Goal: Task Accomplishment & Management: Manage account settings

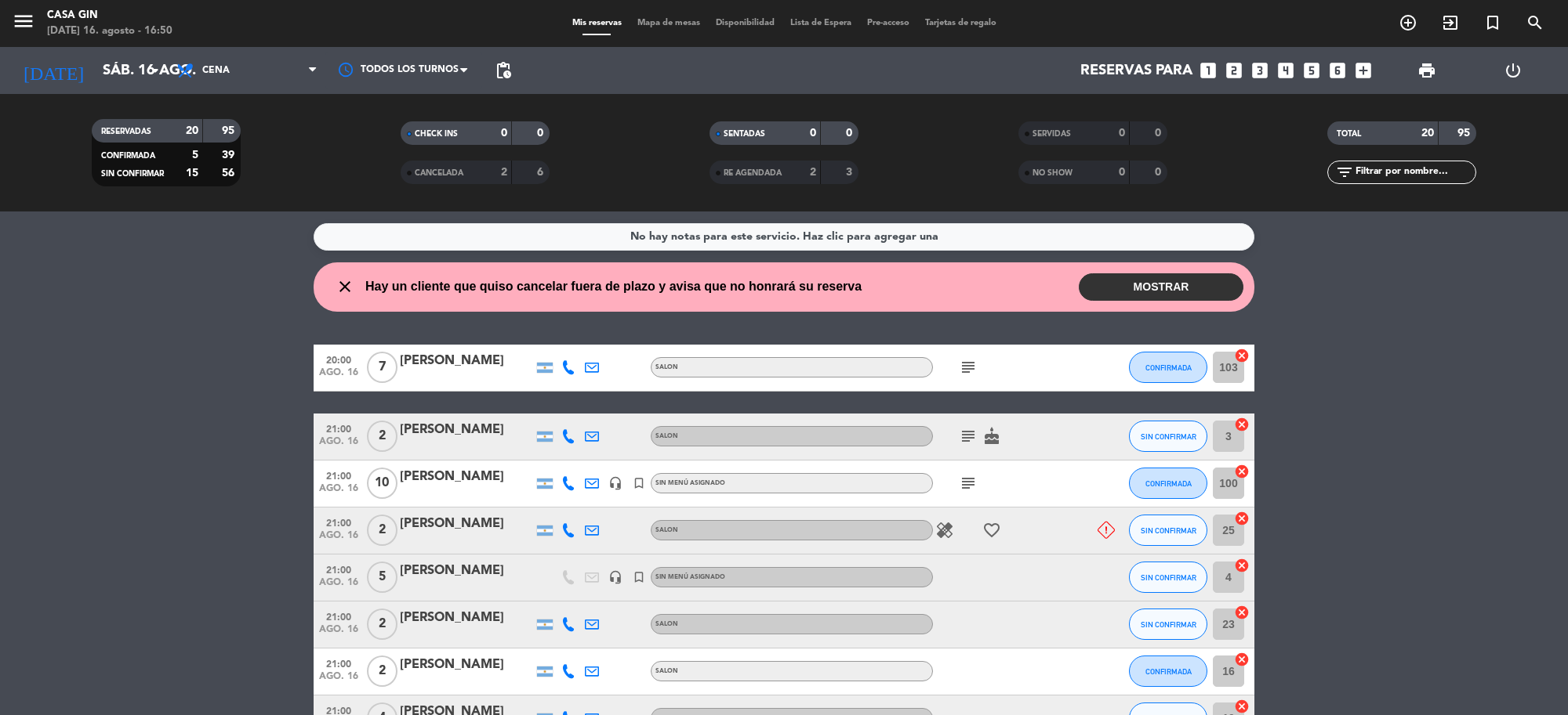
click at [1122, 284] on button "MOSTRAR" at bounding box center [1161, 286] width 165 height 28
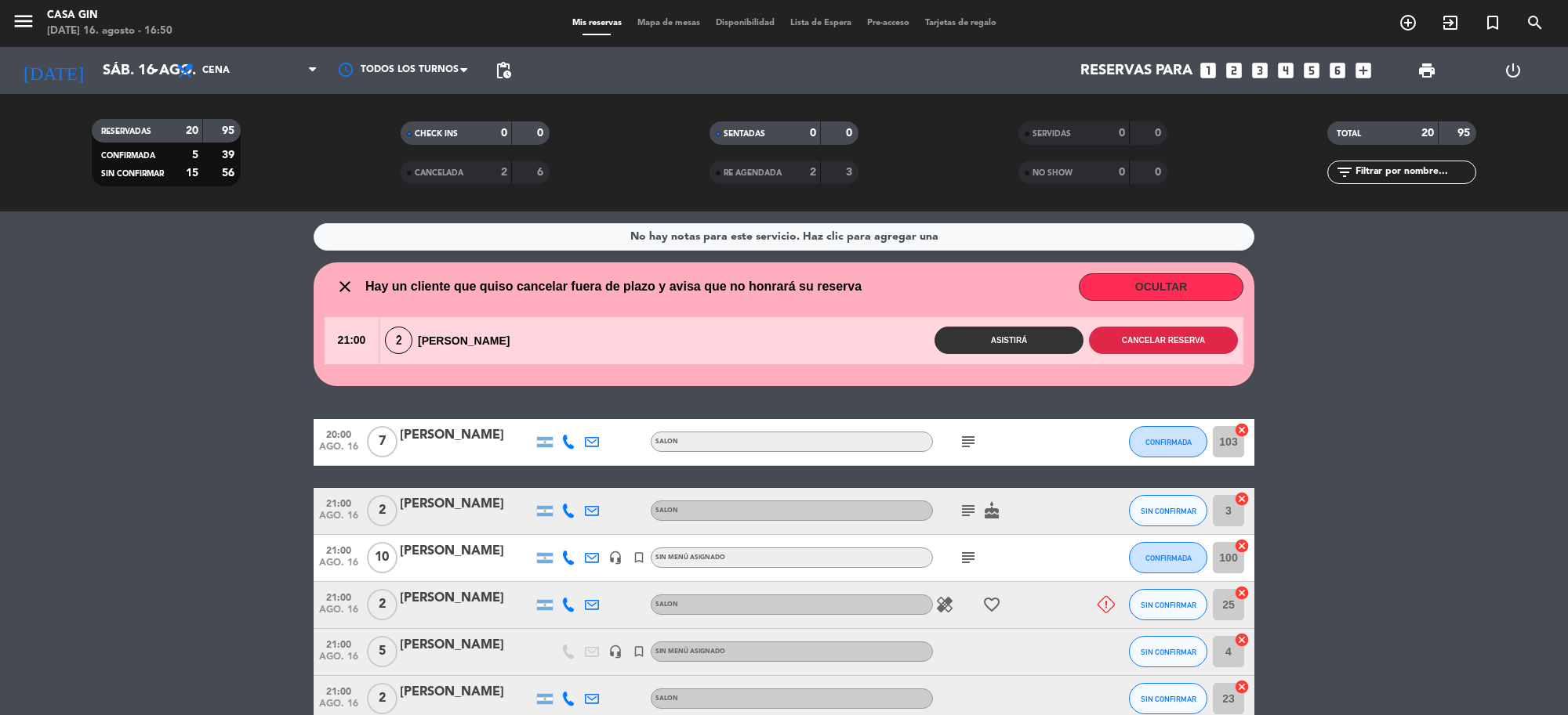
click at [1158, 345] on button "Cancelar reserva" at bounding box center [1163, 340] width 149 height 28
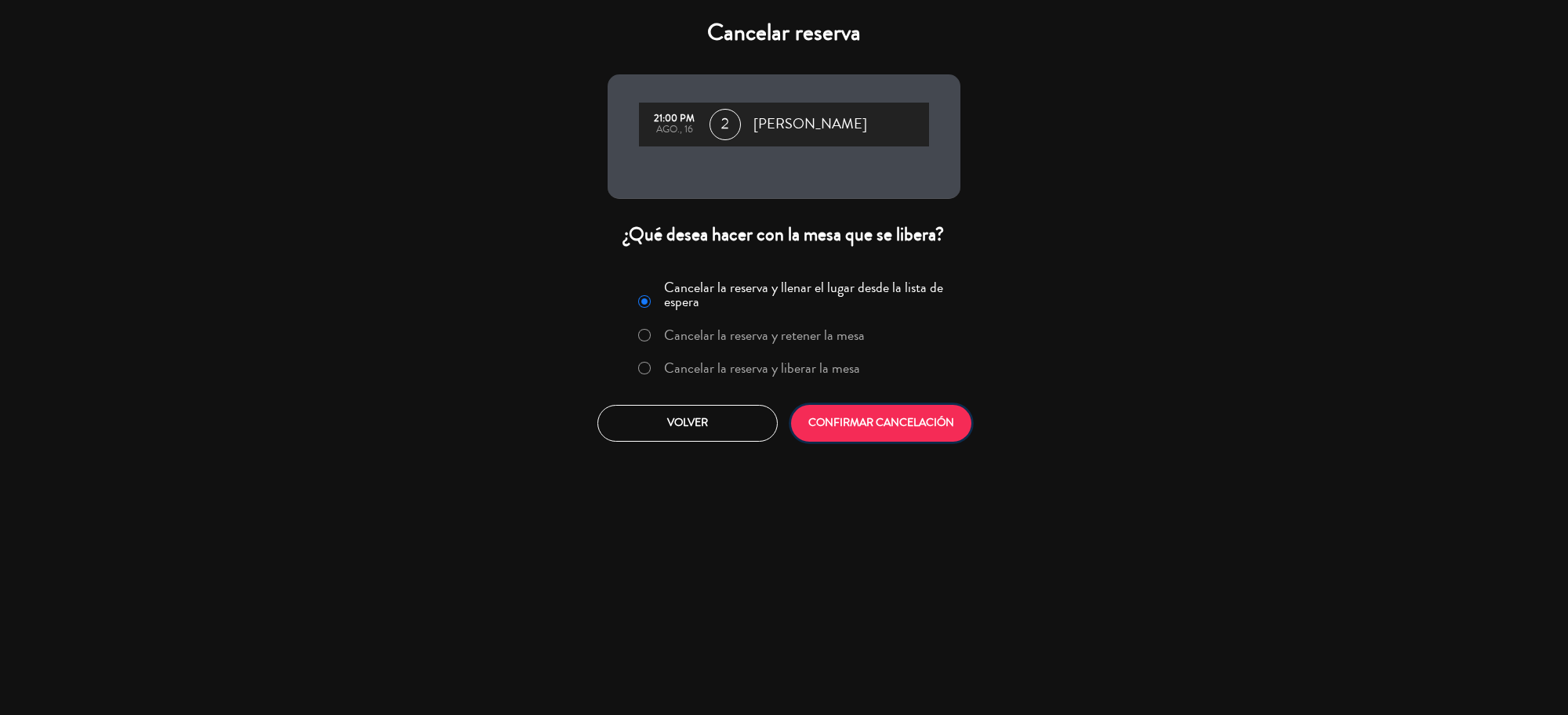
click at [882, 419] on button "CONFIRMAR CANCELACIÓN" at bounding box center [881, 423] width 180 height 37
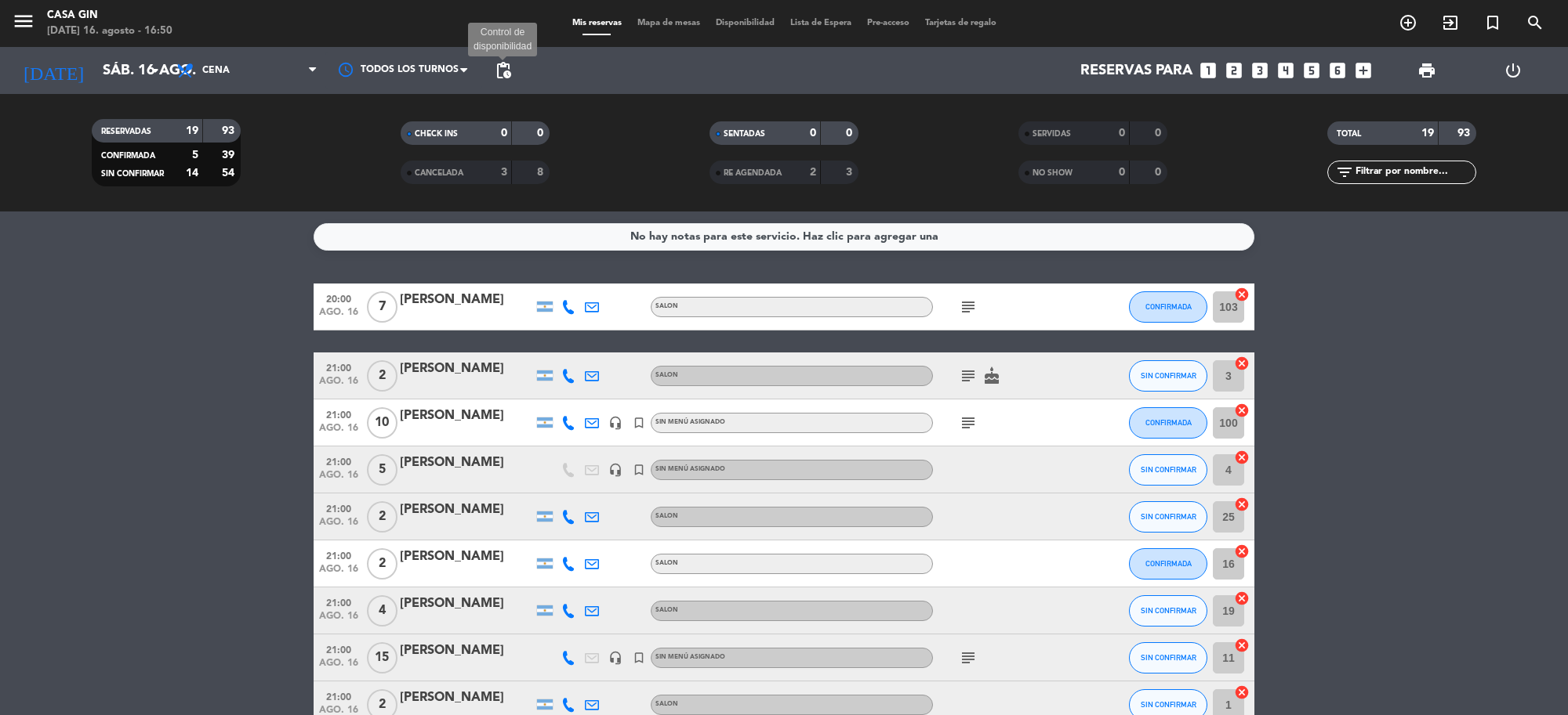
click at [504, 66] on span "pending_actions" at bounding box center [504, 70] width 19 height 19
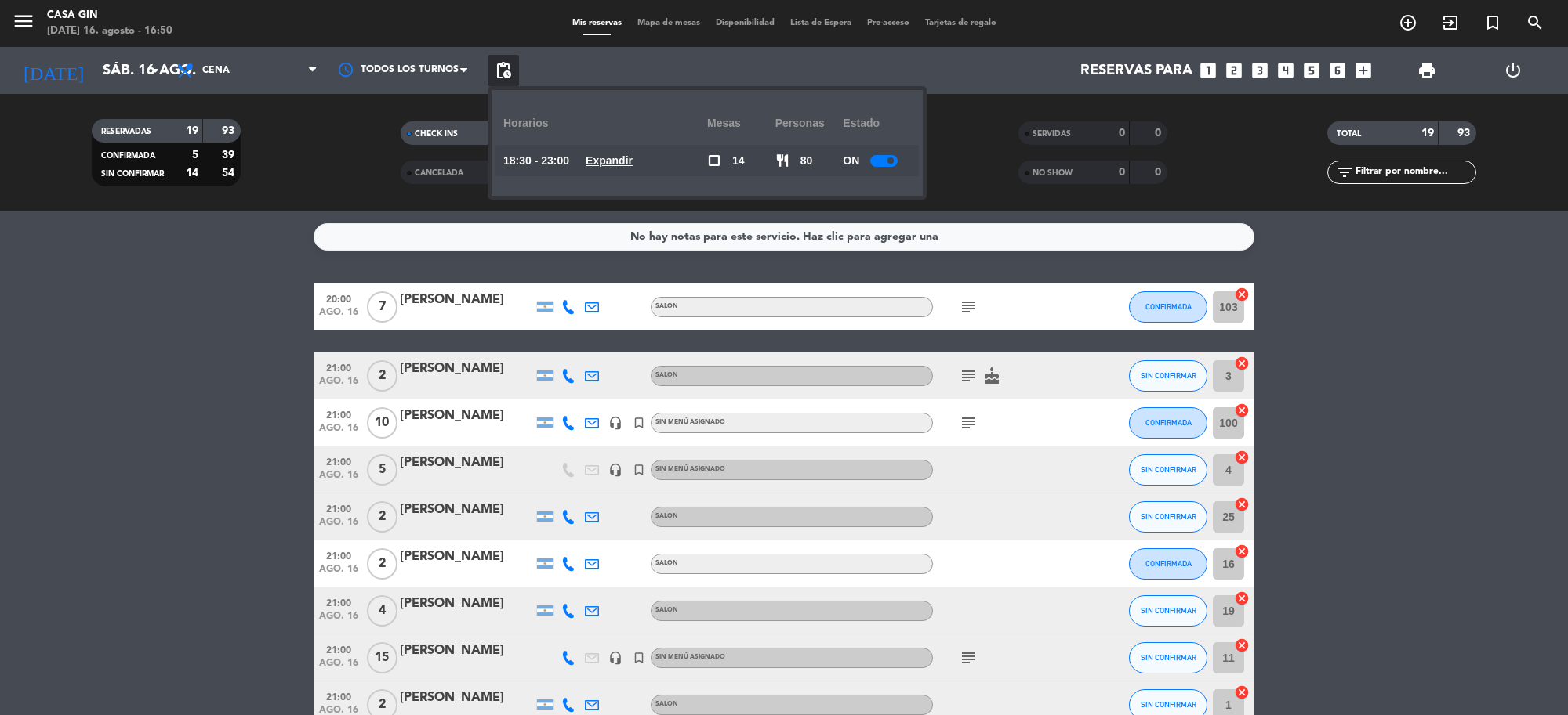
click at [625, 156] on u "Expandir" at bounding box center [609, 160] width 47 height 12
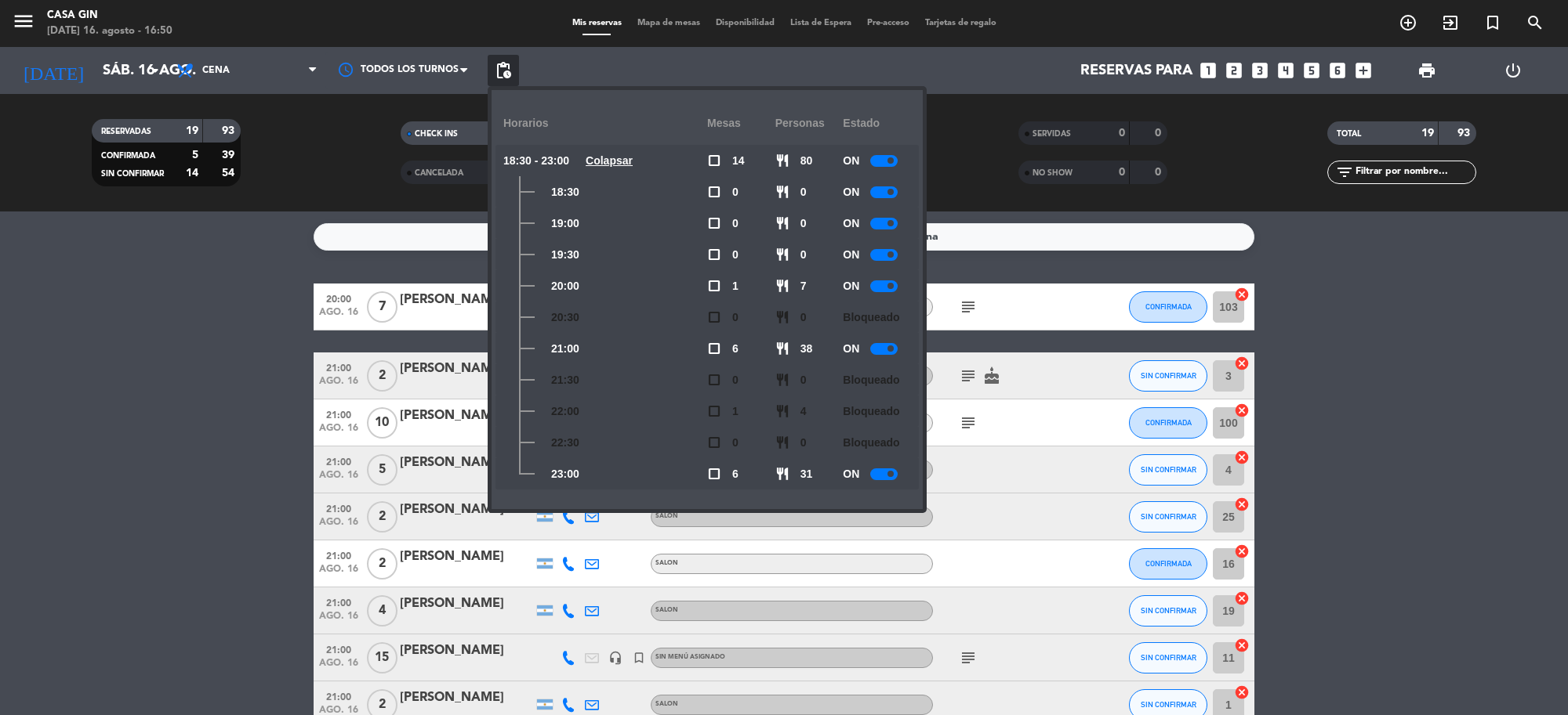
click at [890, 341] on div "ON" at bounding box center [876, 348] width 68 height 31
click at [894, 353] on div at bounding box center [883, 349] width 28 height 11
click at [892, 284] on span at bounding box center [890, 285] width 7 height 7
click at [892, 249] on div at bounding box center [883, 255] width 28 height 11
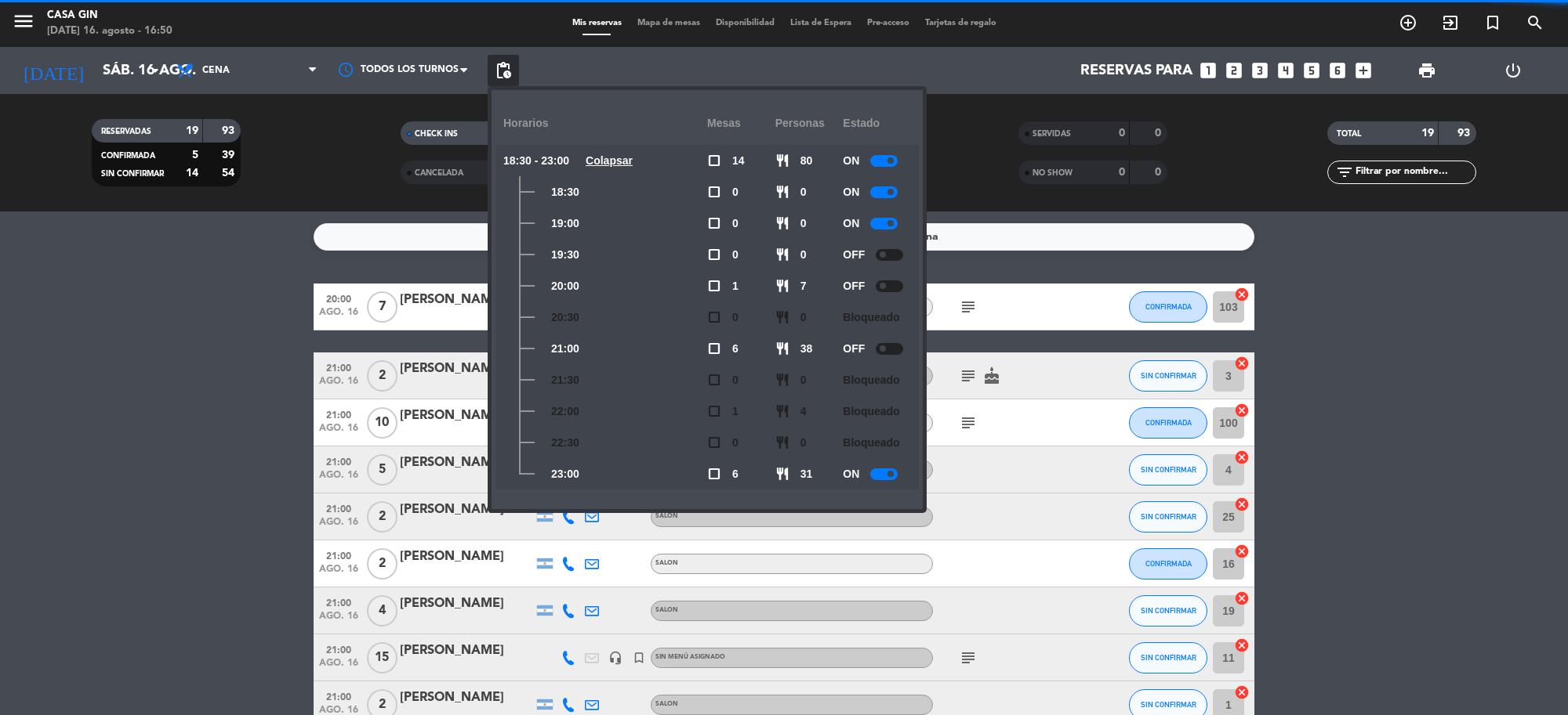
click at [894, 222] on span at bounding box center [890, 223] width 7 height 7
click at [892, 192] on span at bounding box center [890, 192] width 7 height 7
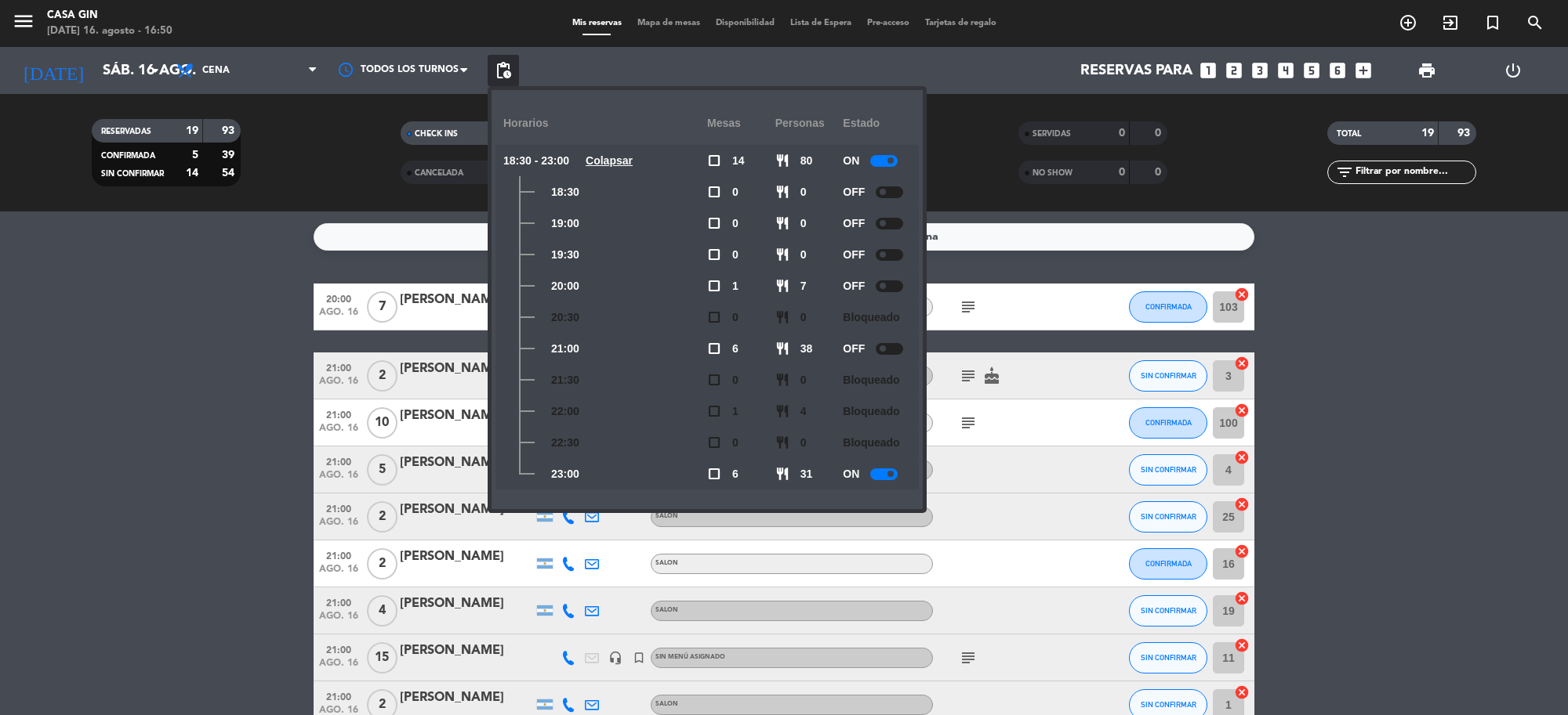
click at [895, 193] on div at bounding box center [889, 192] width 28 height 11
click at [507, 64] on span "pending_actions" at bounding box center [504, 70] width 19 height 19
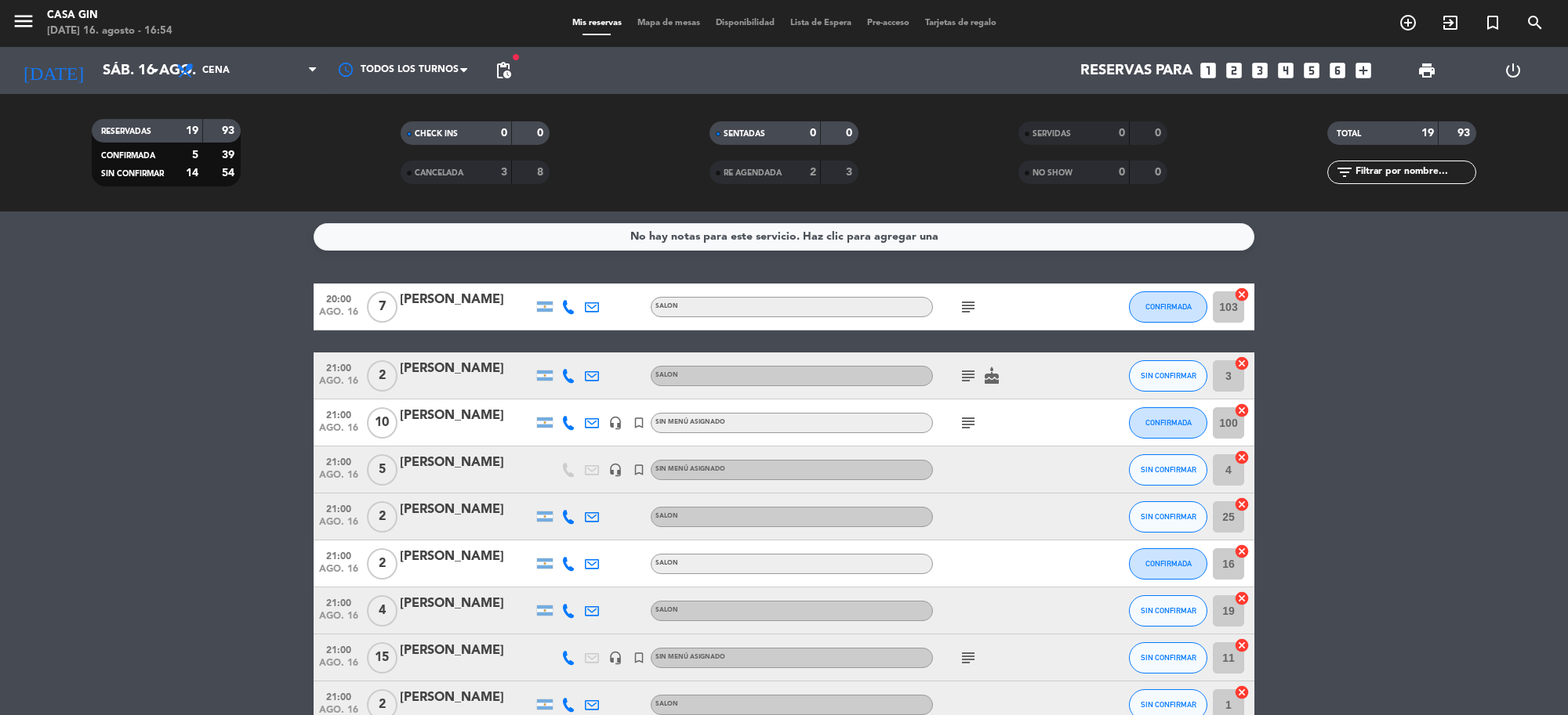
click at [973, 302] on icon "subject" at bounding box center [968, 307] width 19 height 19
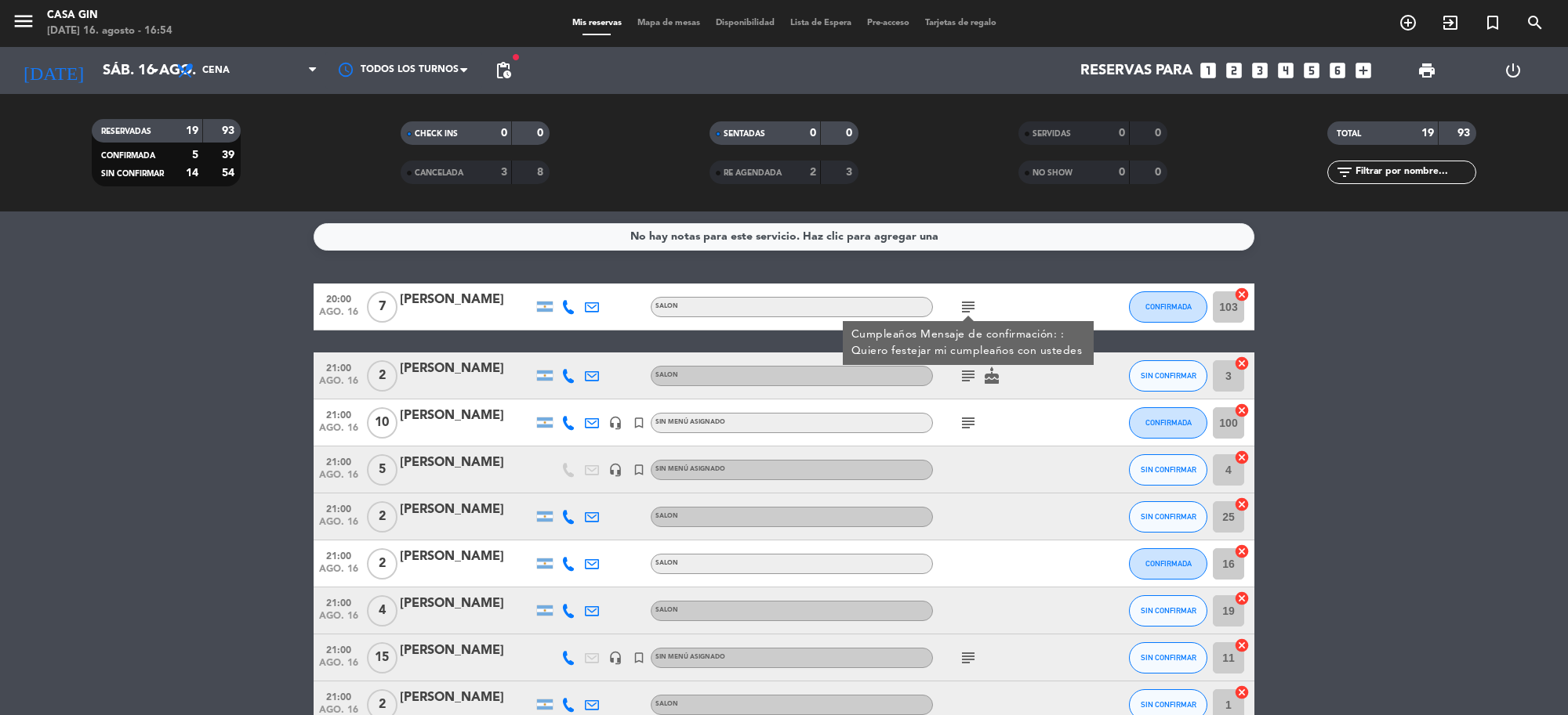
click at [973, 302] on icon "subject" at bounding box center [968, 307] width 19 height 19
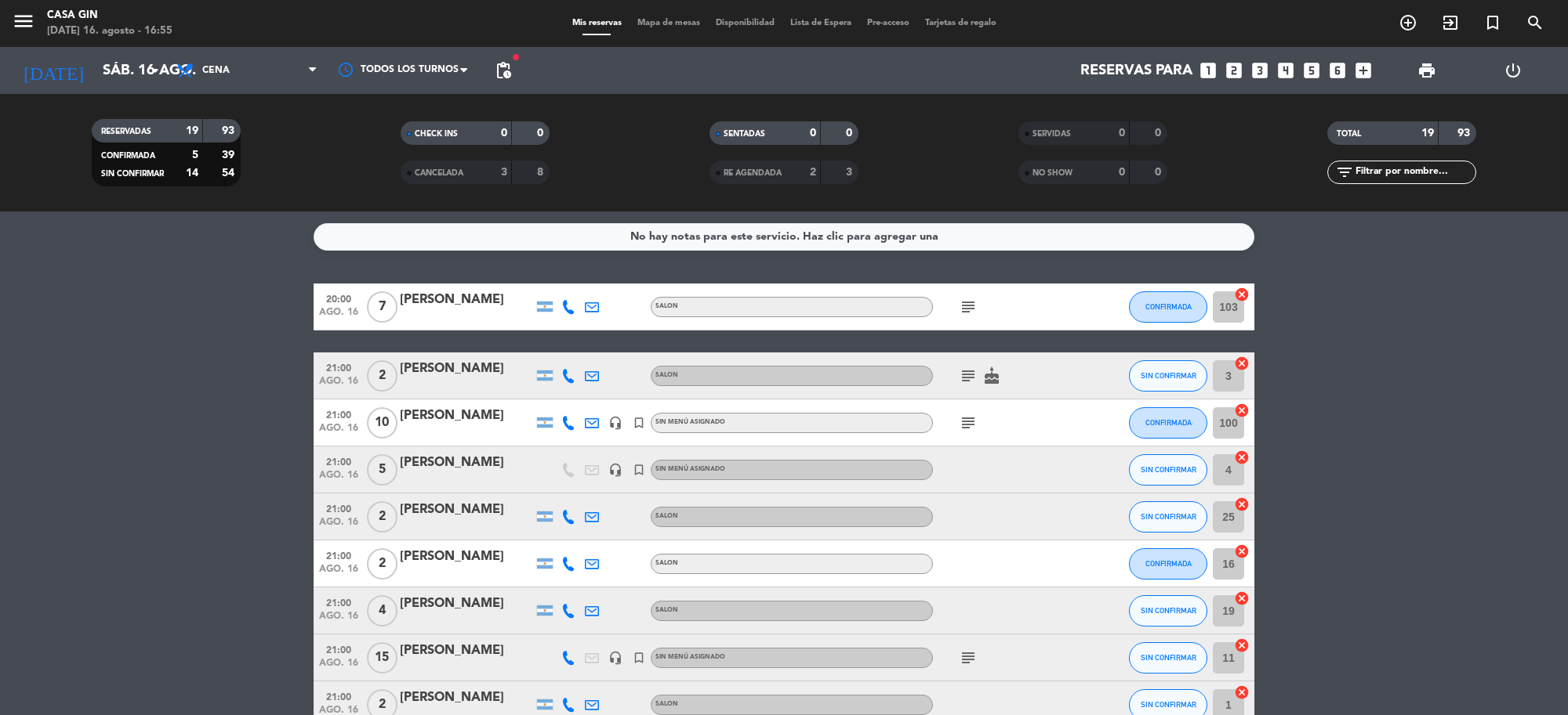
click at [960, 421] on icon "subject" at bounding box center [968, 423] width 19 height 19
click at [1035, 412] on div "subject TRAGOS X10 $80.000 TAPAS X5 $110.000 ABONADO COMPLETAMENTE" at bounding box center [1003, 422] width 141 height 46
click at [969, 310] on icon "subject" at bounding box center [968, 307] width 19 height 19
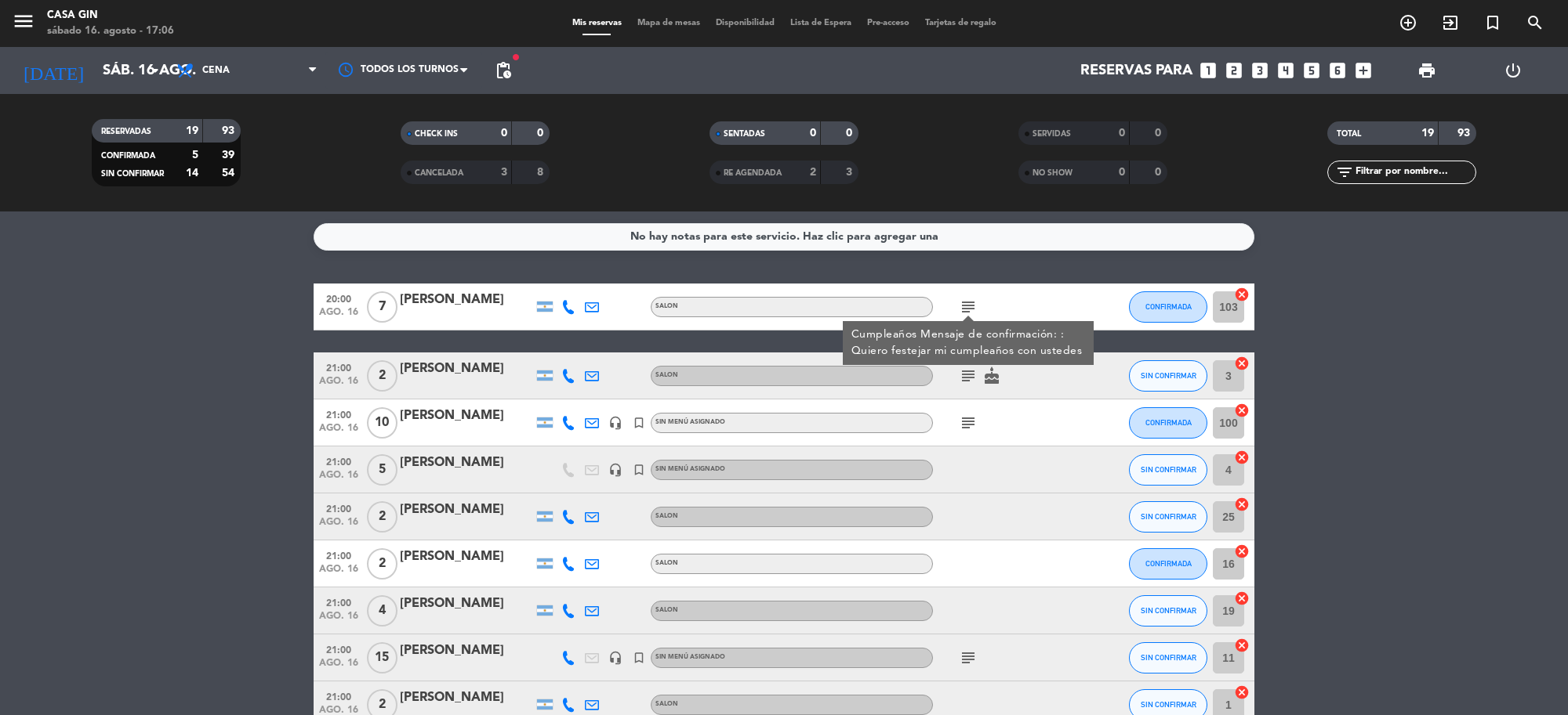
click at [967, 373] on icon "subject" at bounding box center [968, 376] width 19 height 19
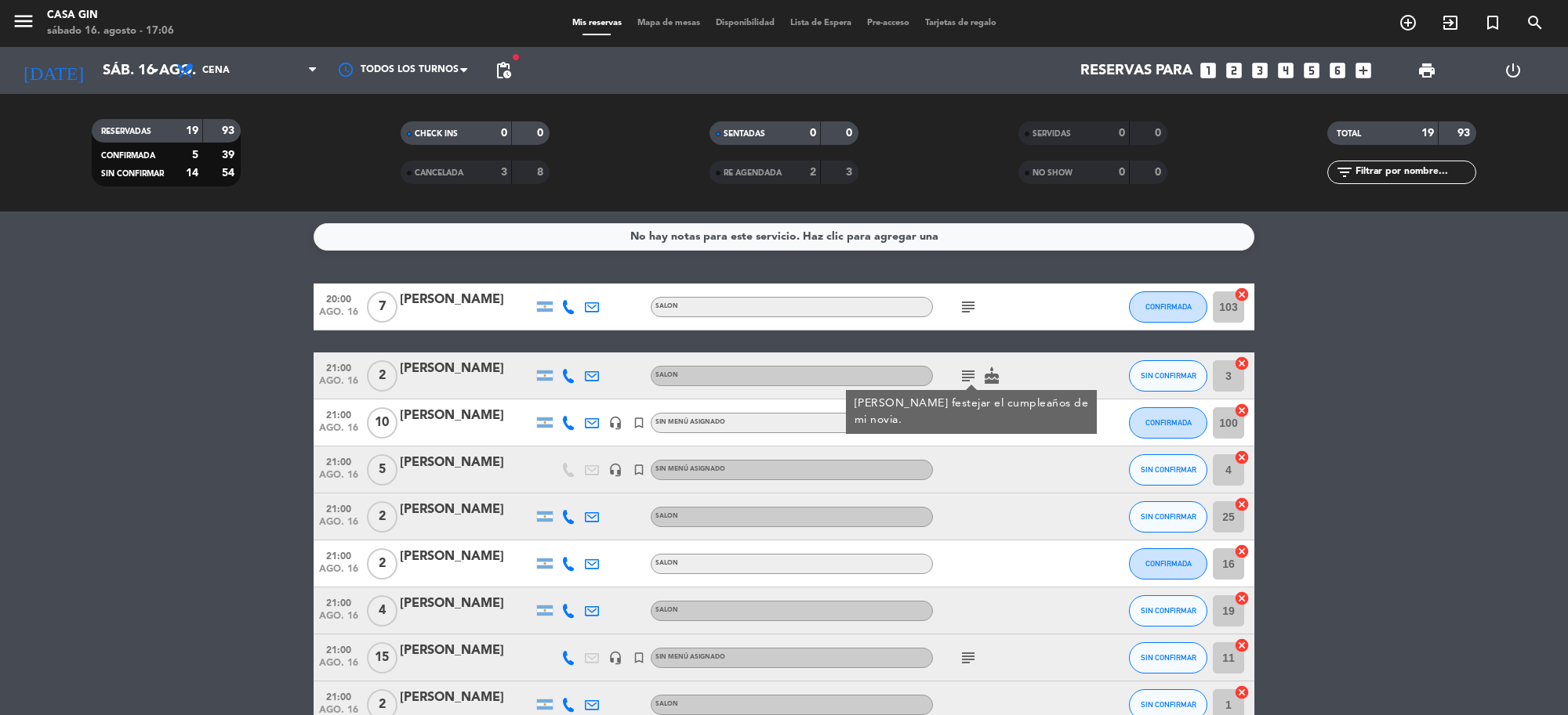
click at [960, 420] on icon "subject" at bounding box center [968, 423] width 19 height 19
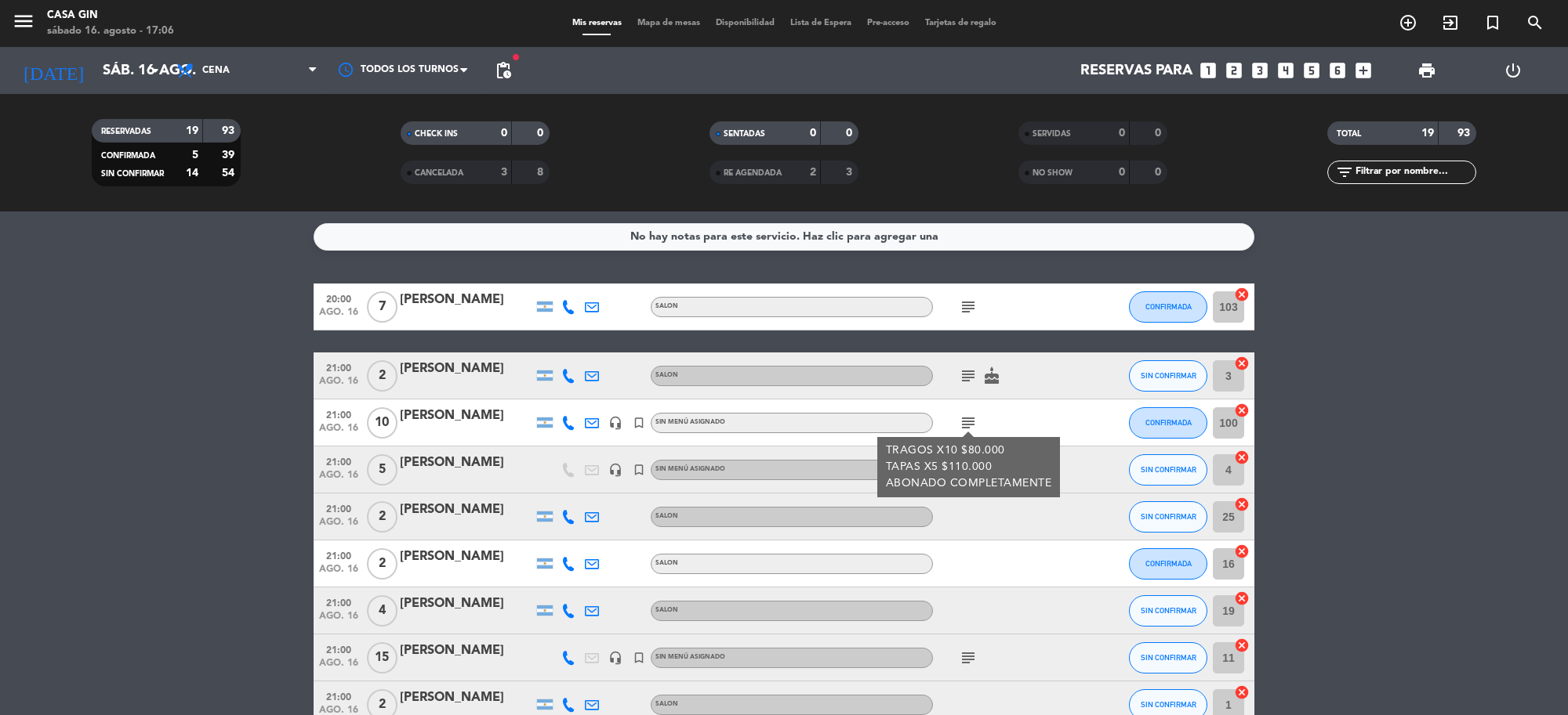
scroll to position [98, 0]
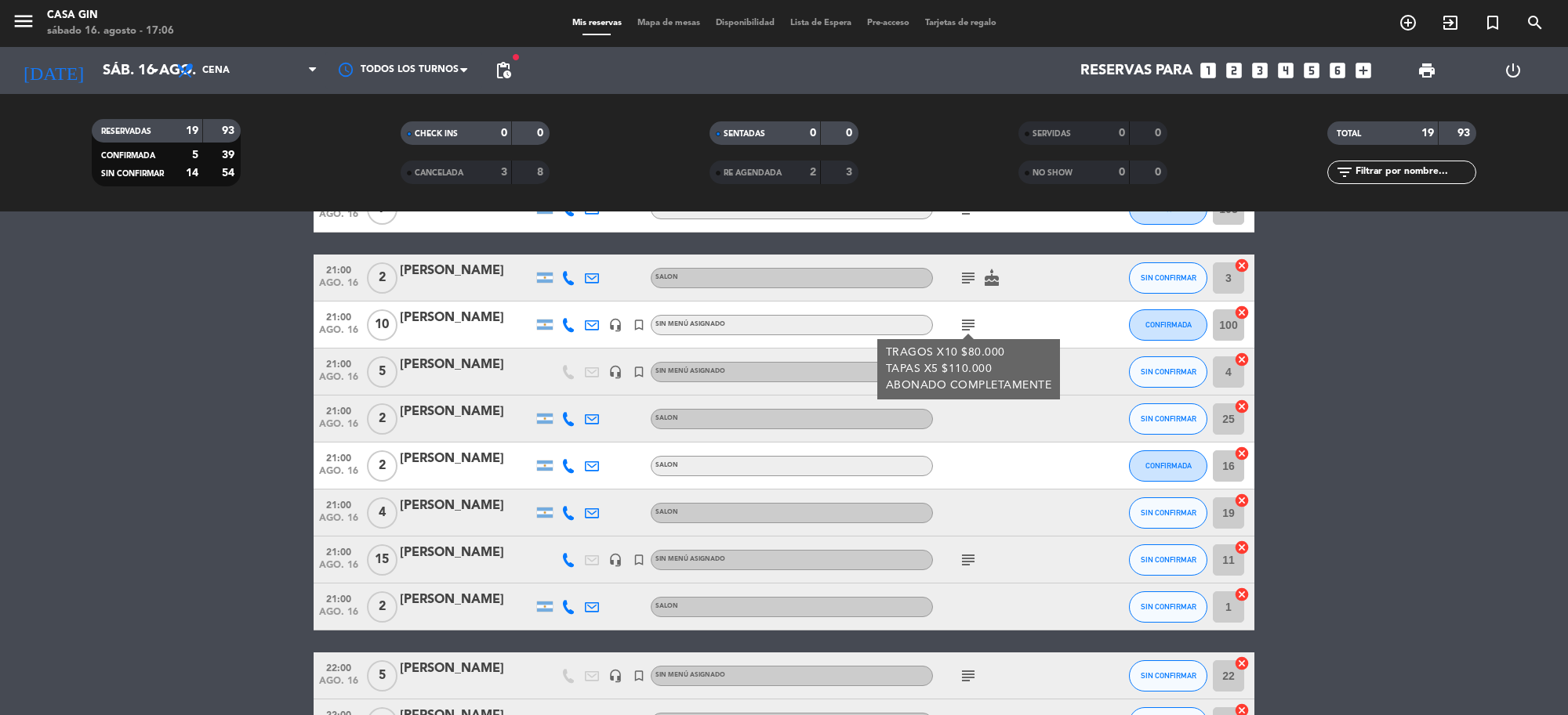
click at [968, 559] on icon "subject" at bounding box center [968, 560] width 19 height 19
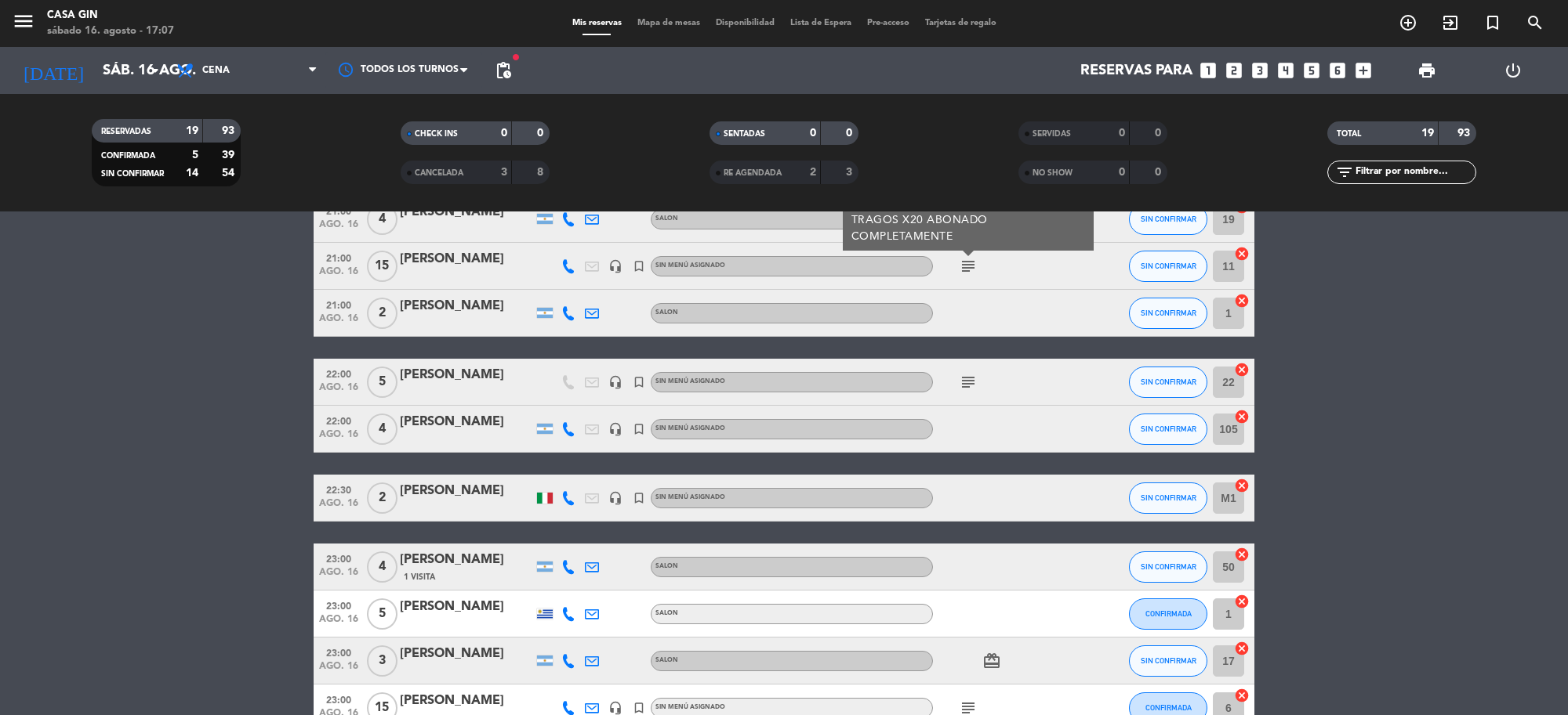
scroll to position [489, 0]
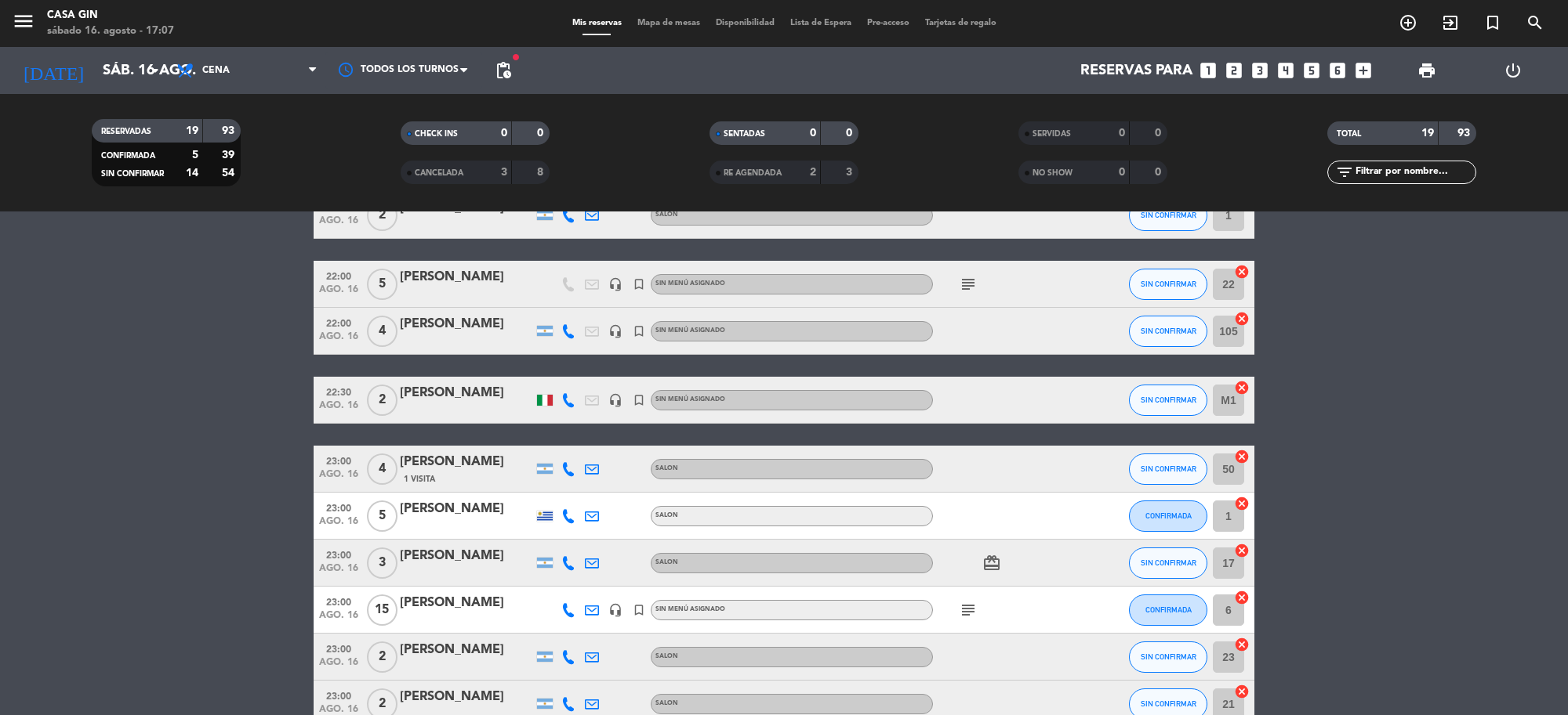
click at [968, 612] on icon "subject" at bounding box center [968, 611] width 19 height 19
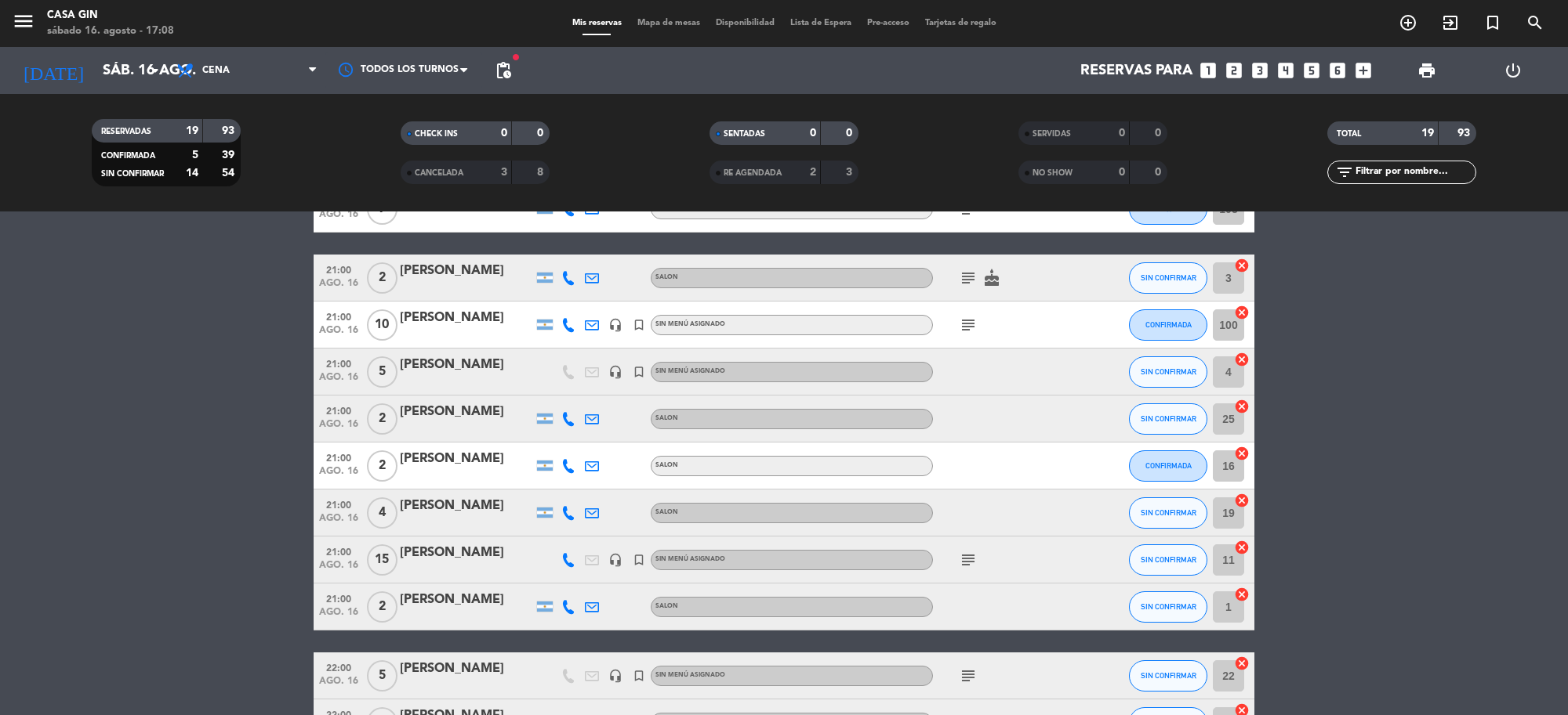
scroll to position [0, 0]
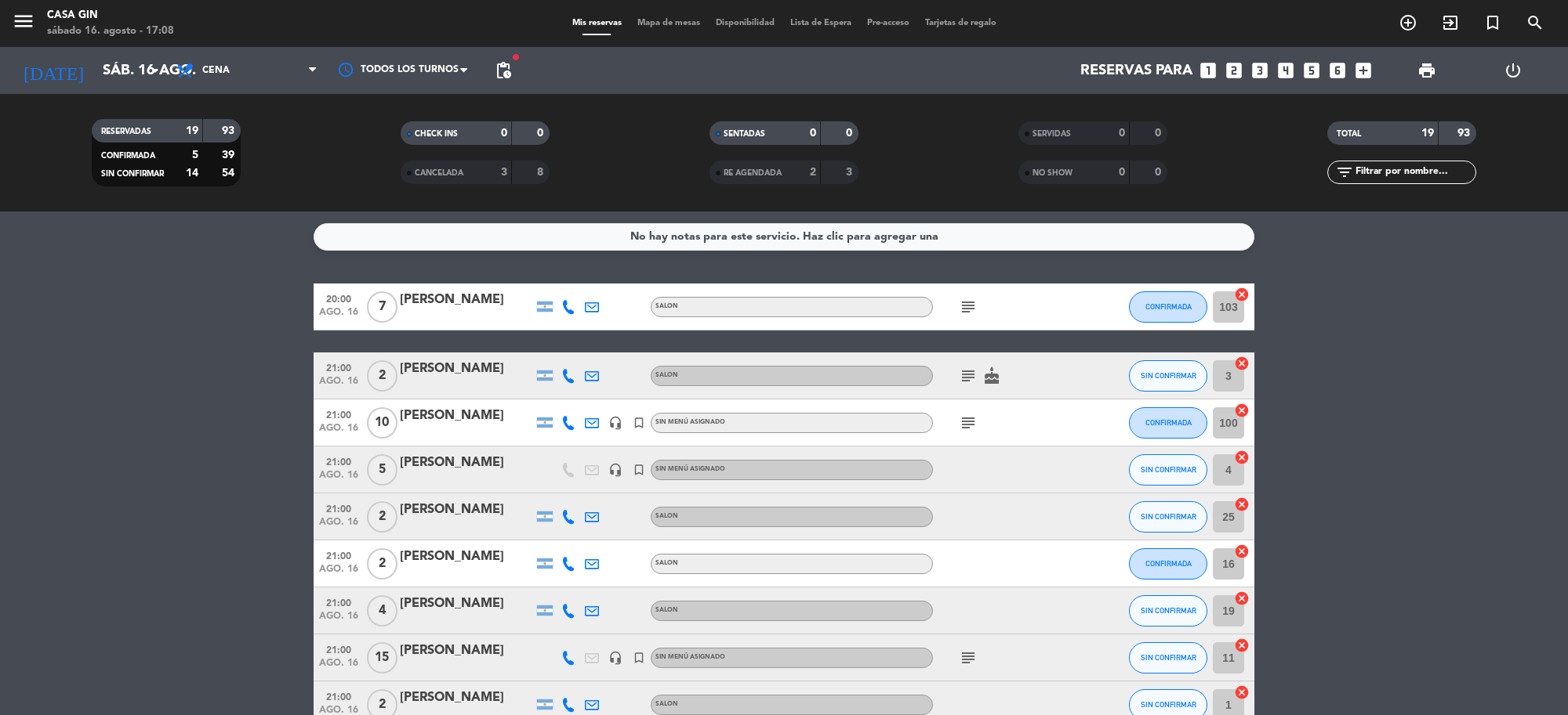
click at [563, 376] on icon at bounding box center [568, 376] width 14 height 14
click at [564, 354] on span "Copiar" at bounding box center [556, 348] width 33 height 16
click at [542, 345] on span "Copiar" at bounding box center [556, 348] width 33 height 16
drag, startPoint x: 506, startPoint y: 358, endPoint x: 440, endPoint y: 366, distance: 66.5
click at [394, 364] on div "21:00 [DATE] 2 [PERSON_NAME] [PHONE_NUMBER] Copiar content_paste | SALON subjec…" at bounding box center [784, 376] width 941 height 47
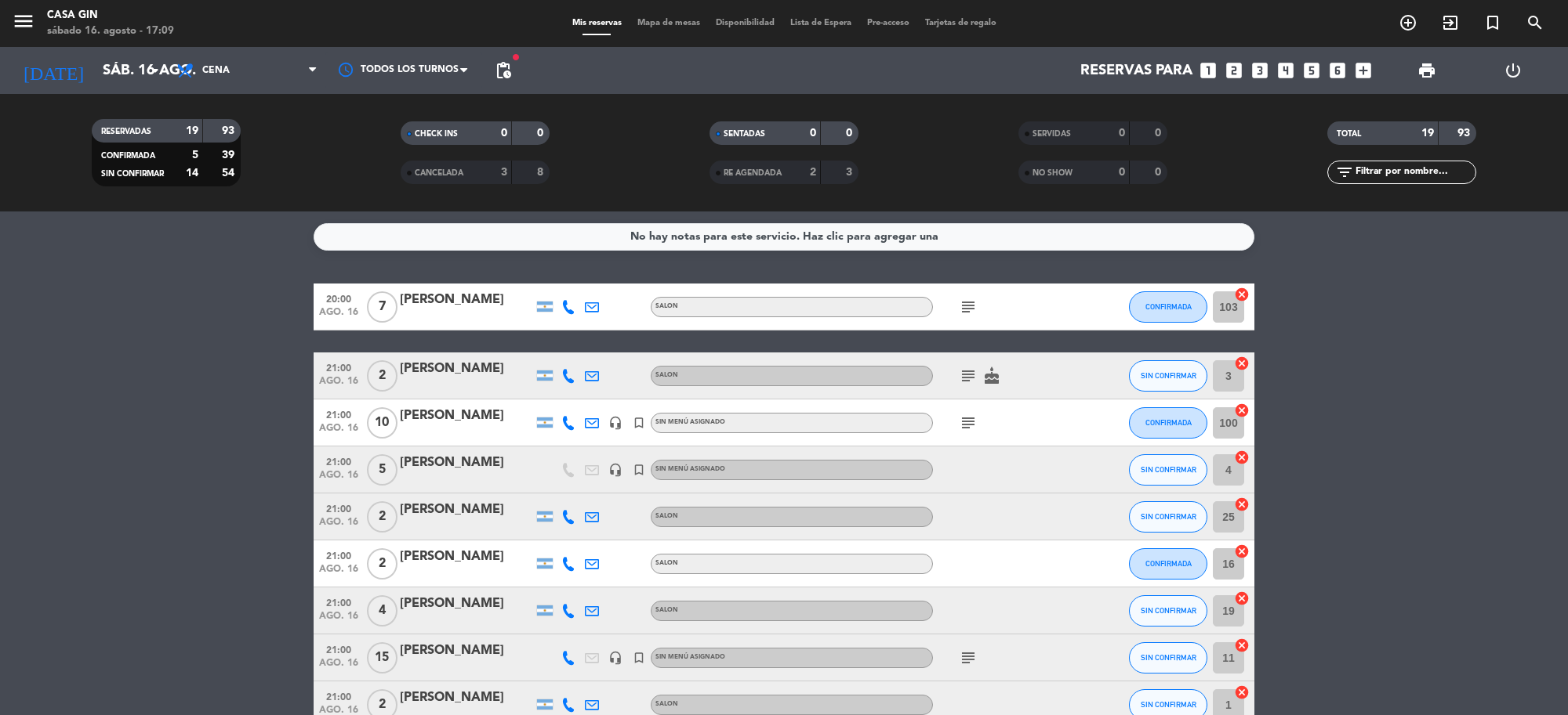
copy div "[PERSON_NAME]"
click at [959, 424] on icon "subject" at bounding box center [968, 423] width 19 height 19
click at [573, 422] on icon at bounding box center [568, 423] width 14 height 14
click at [553, 393] on span "Copiar" at bounding box center [547, 395] width 33 height 16
click at [563, 515] on icon at bounding box center [568, 517] width 14 height 14
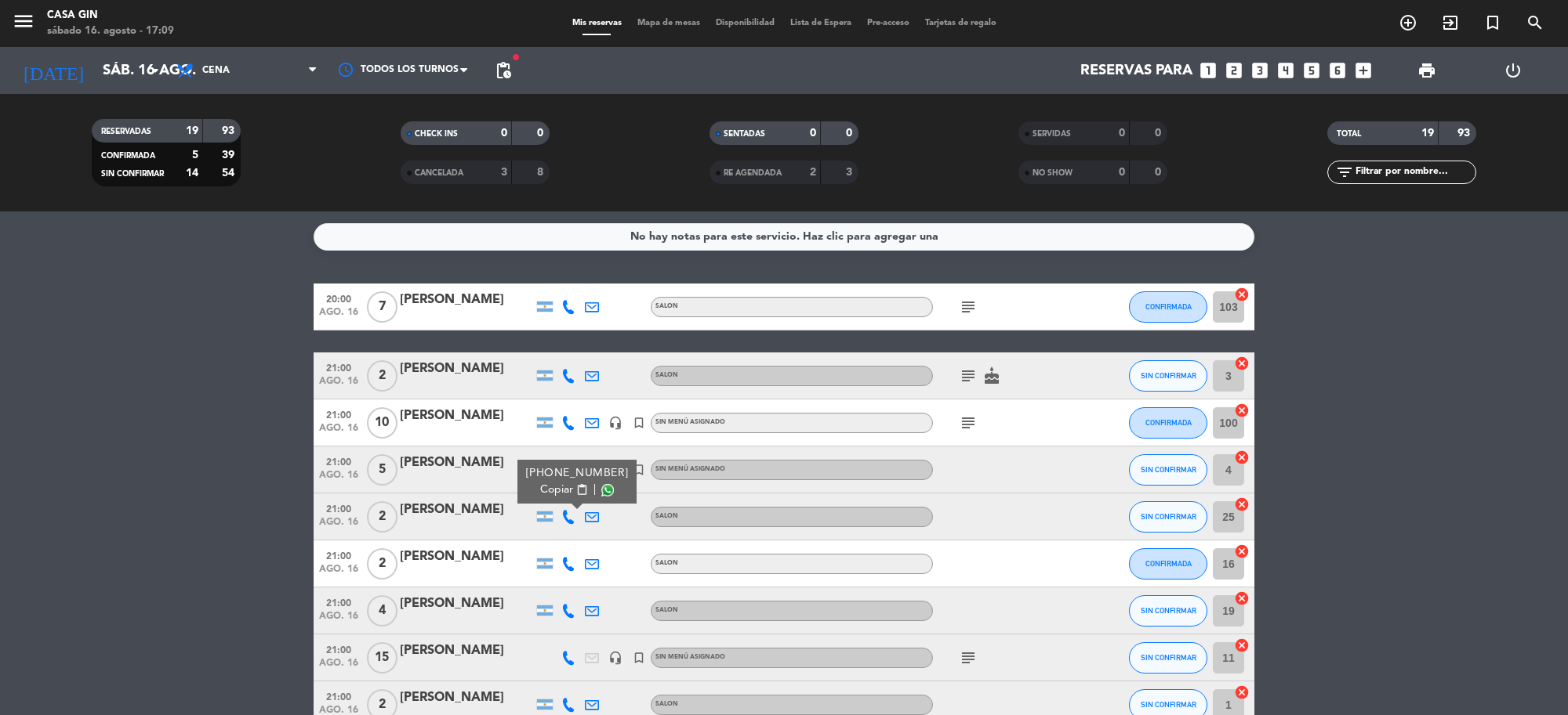
click at [540, 490] on span "Copiar" at bounding box center [556, 489] width 33 height 16
drag, startPoint x: 494, startPoint y: 498, endPoint x: 395, endPoint y: 510, distance: 99.7
click at [395, 510] on div "21:00 [DATE] 2 [PERSON_NAME] [PHONE_NUMBER] Copiar content_paste | SALON SIN CO…" at bounding box center [784, 518] width 941 height 47
copy div "[PERSON_NAME]"
click at [564, 560] on icon at bounding box center [568, 564] width 14 height 14
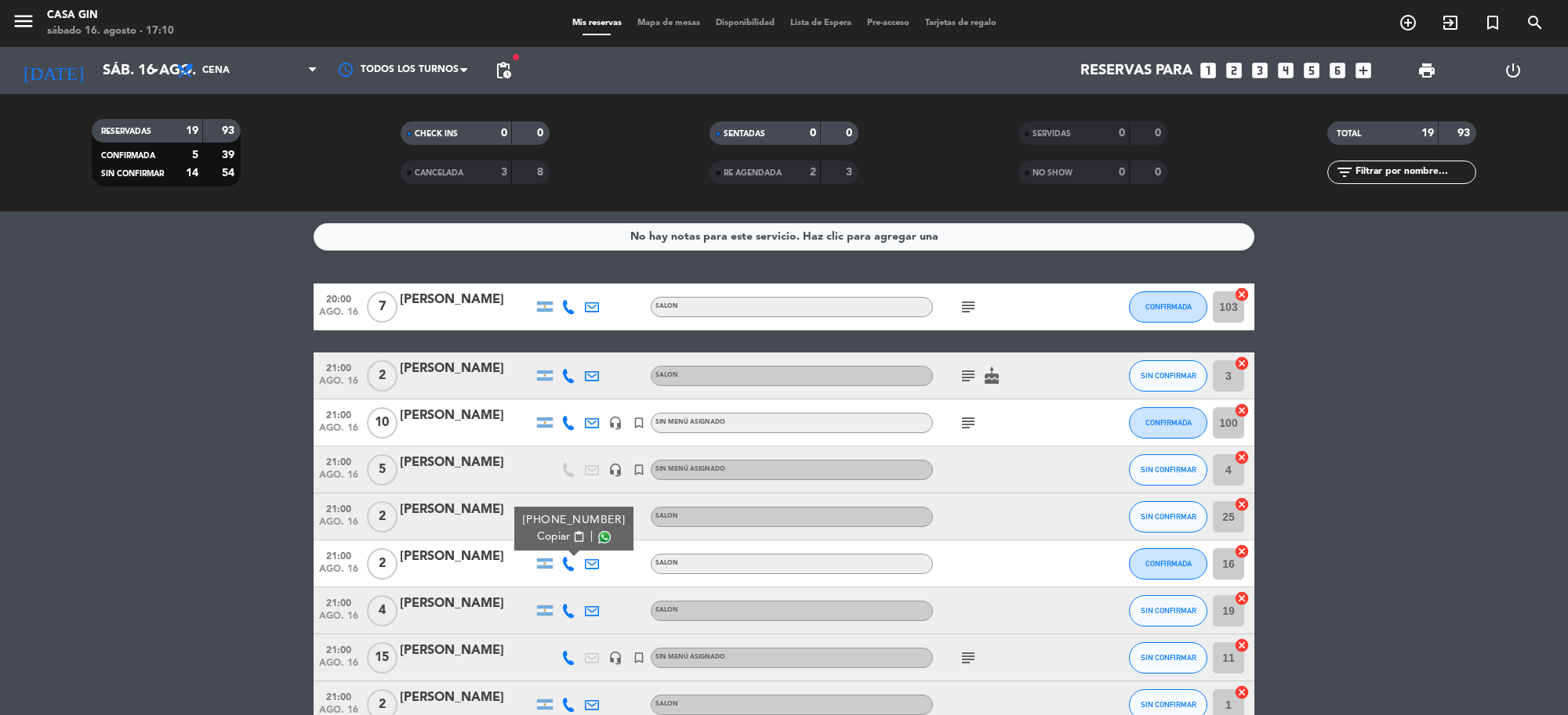
click at [550, 534] on span "Copiar" at bounding box center [553, 537] width 33 height 16
drag, startPoint x: 147, startPoint y: 478, endPoint x: 206, endPoint y: 476, distance: 59.0
drag, startPoint x: 494, startPoint y: 541, endPoint x: 396, endPoint y: 547, distance: 98.2
click at [396, 547] on div "21:00 [DATE] 2 [PERSON_NAME] SALON CONFIRMADA 16 cancel" at bounding box center [784, 564] width 941 height 47
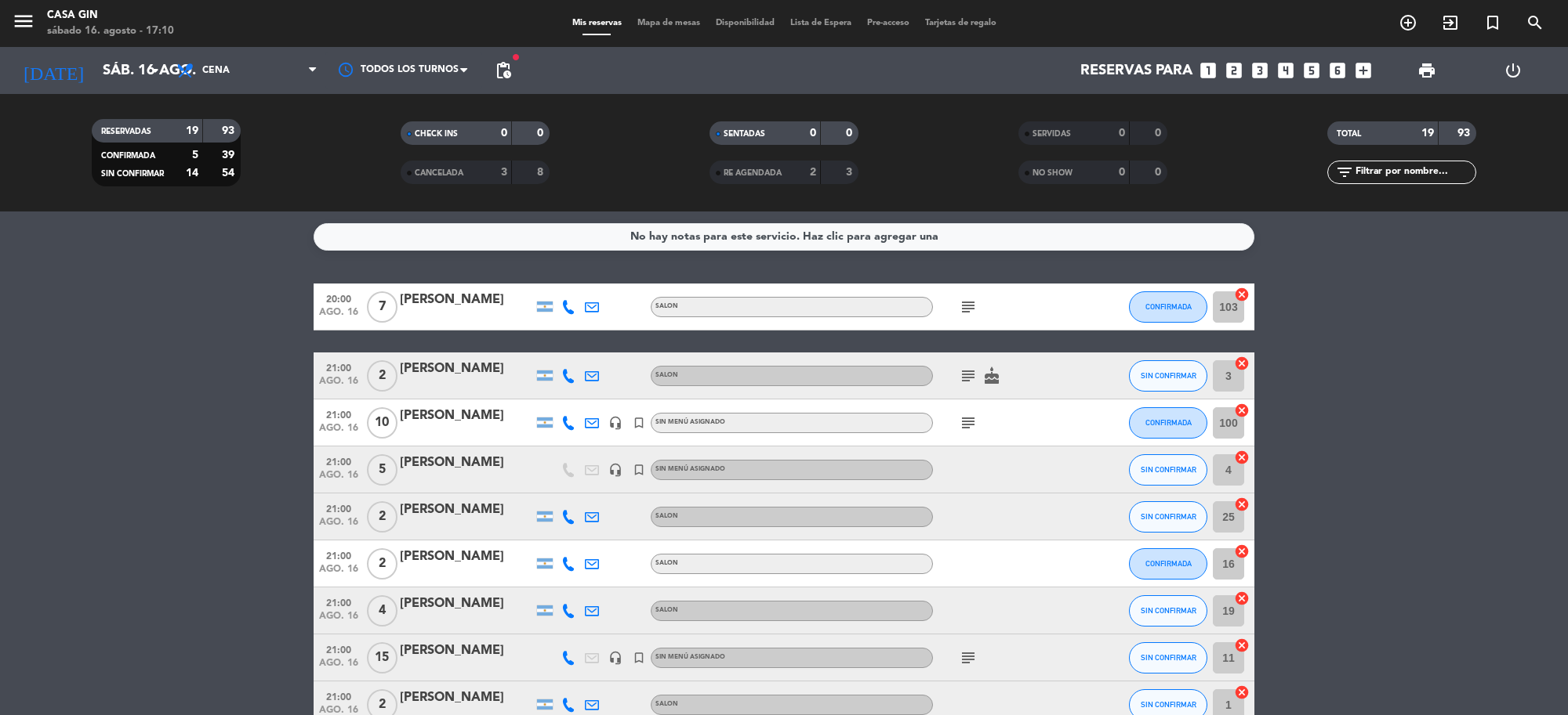
copy div "[PERSON_NAME]"
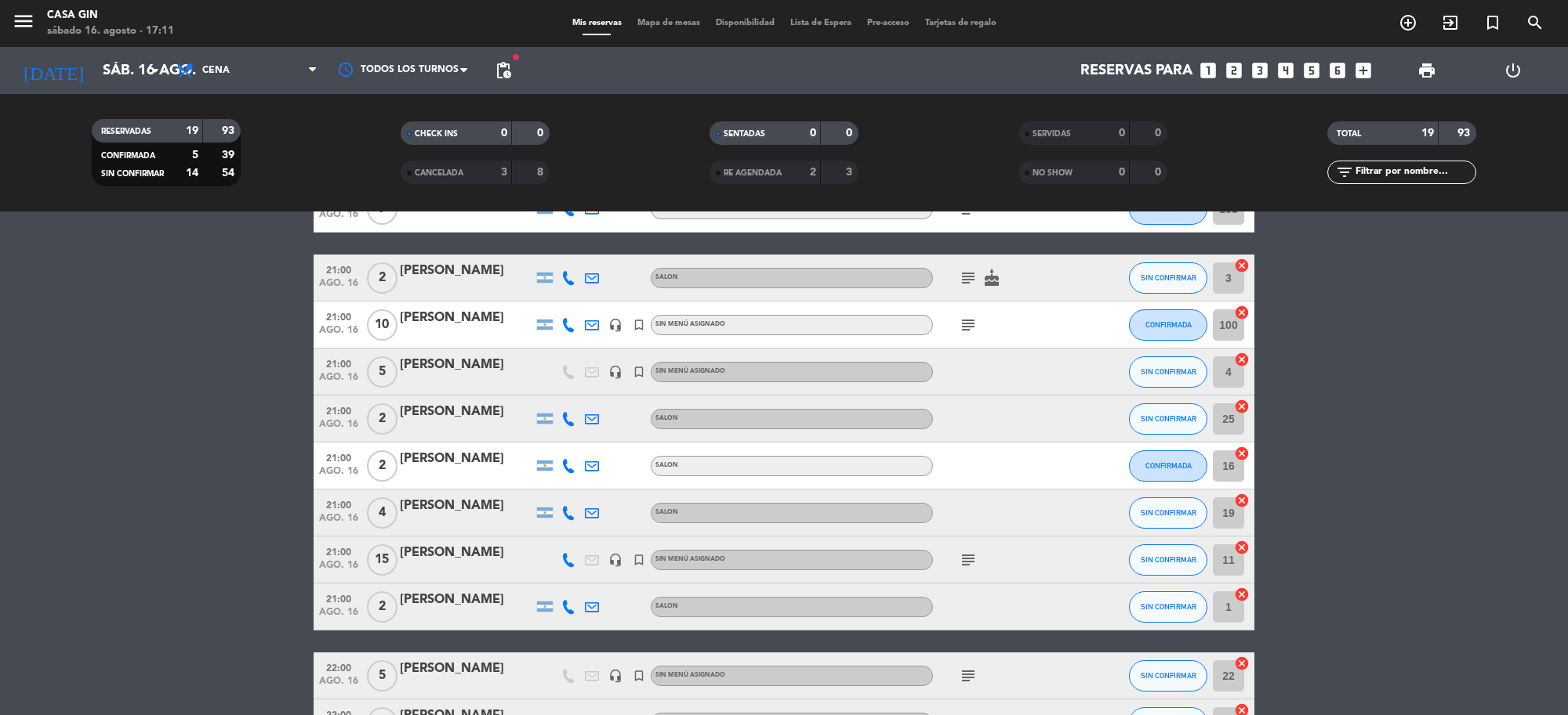
click at [569, 506] on icon at bounding box center [568, 513] width 14 height 14
click at [540, 481] on span "Copiar" at bounding box center [556, 486] width 33 height 16
drag, startPoint x: 504, startPoint y: 495, endPoint x: 394, endPoint y: 494, distance: 110.0
click at [394, 494] on div "21:00 [DATE] 4 [PERSON_NAME] [PHONE_NUMBER] Copiar content_paste | SALON SIN CO…" at bounding box center [784, 513] width 941 height 47
copy div "[PERSON_NAME]"
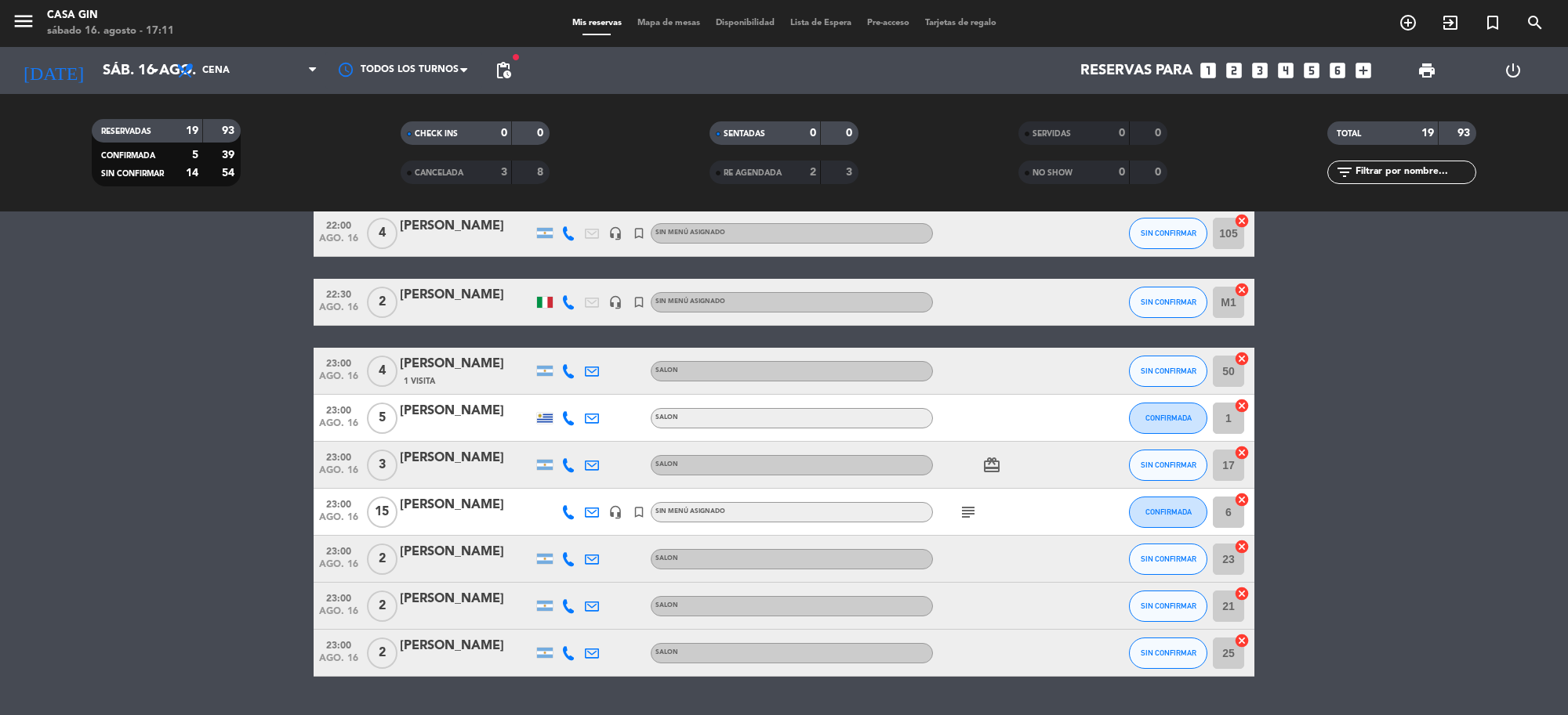
scroll to position [627, 0]
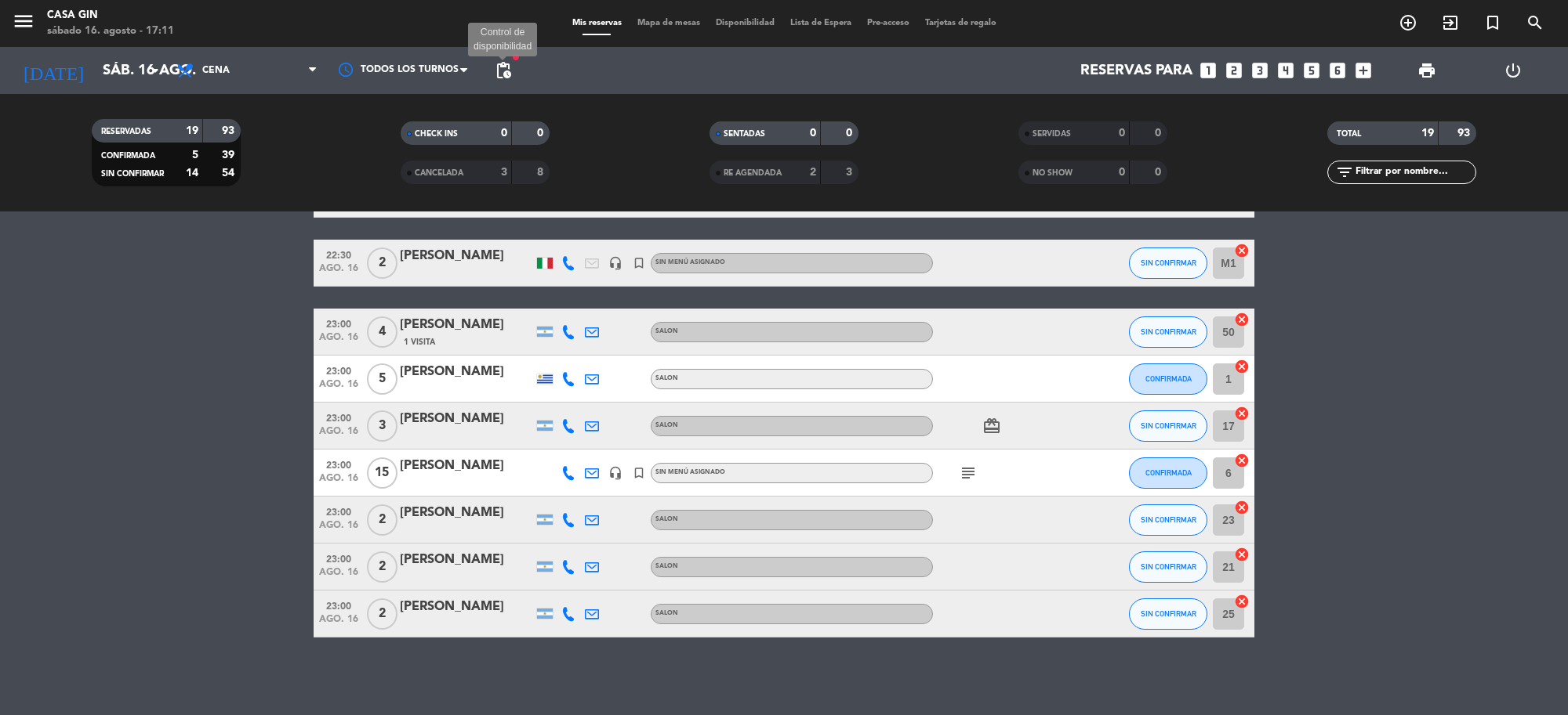
click at [503, 73] on span "pending_actions" at bounding box center [504, 70] width 19 height 19
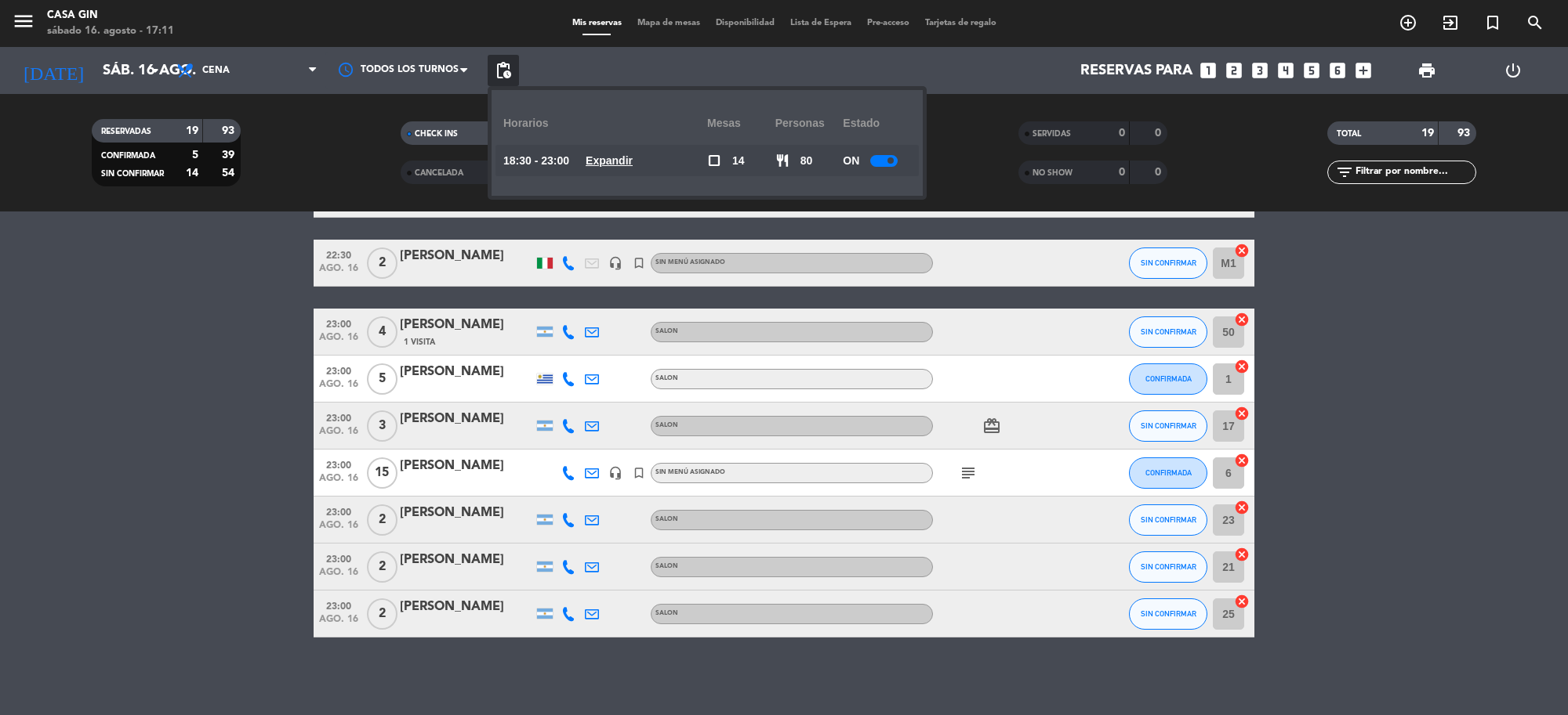
click at [892, 161] on span at bounding box center [890, 160] width 7 height 7
click at [892, 161] on div at bounding box center [889, 161] width 28 height 11
click at [633, 159] on u "Expandir" at bounding box center [609, 160] width 47 height 12
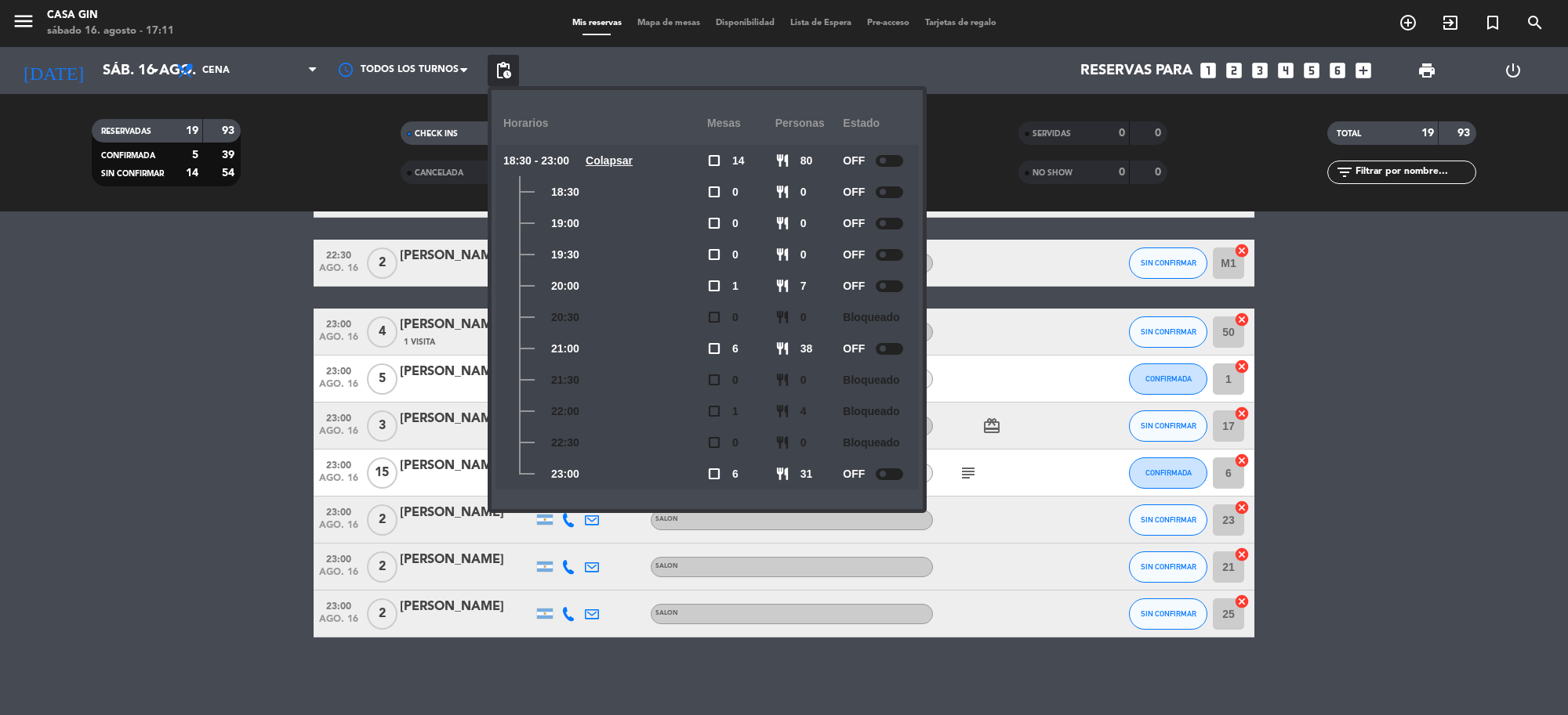
click at [890, 471] on div at bounding box center [889, 474] width 28 height 11
click at [890, 156] on div at bounding box center [889, 161] width 28 height 11
click at [887, 468] on div at bounding box center [883, 474] width 28 height 11
click at [884, 163] on div at bounding box center [883, 161] width 28 height 11
click at [886, 471] on span at bounding box center [882, 474] width 7 height 7
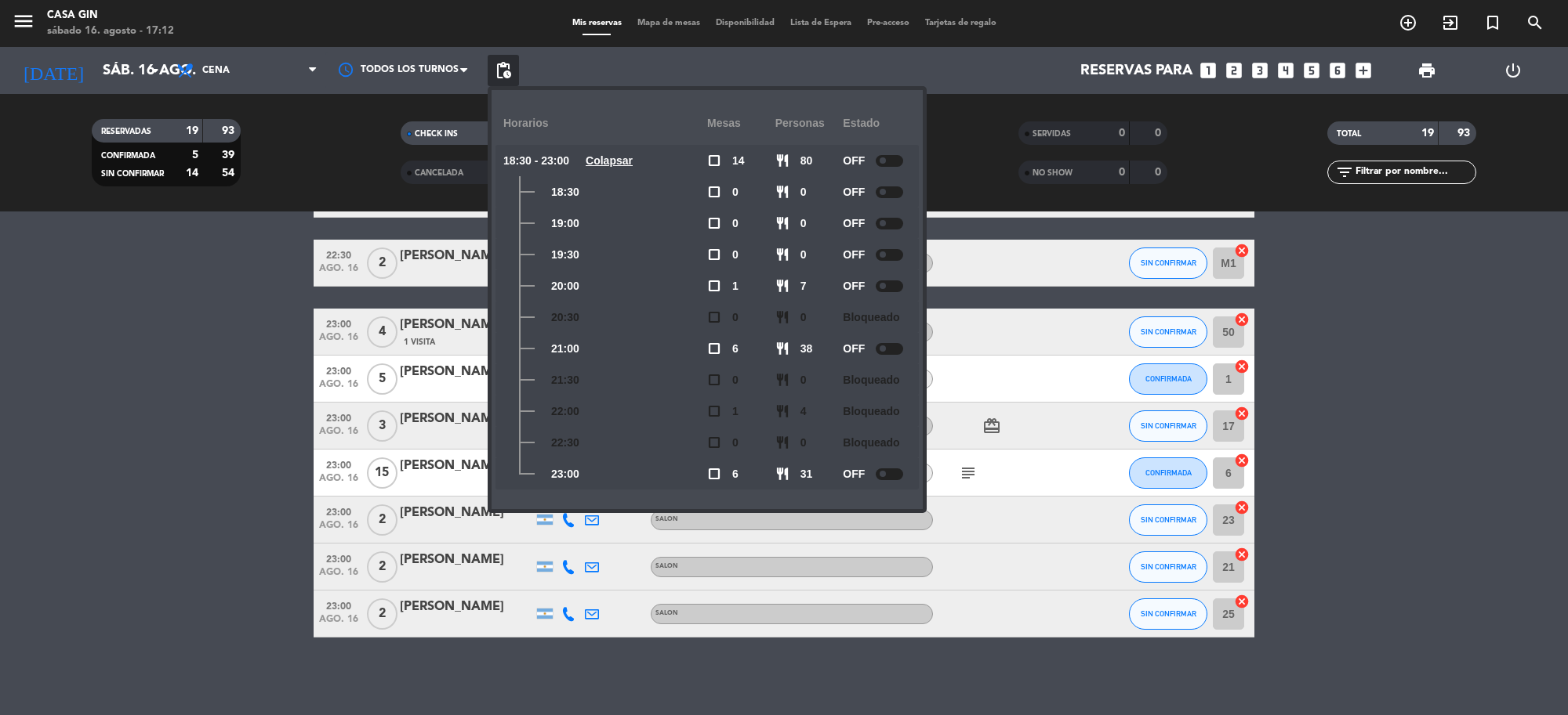
click at [897, 468] on div at bounding box center [889, 474] width 28 height 11
click at [500, 71] on span "pending_actions" at bounding box center [504, 70] width 19 height 19
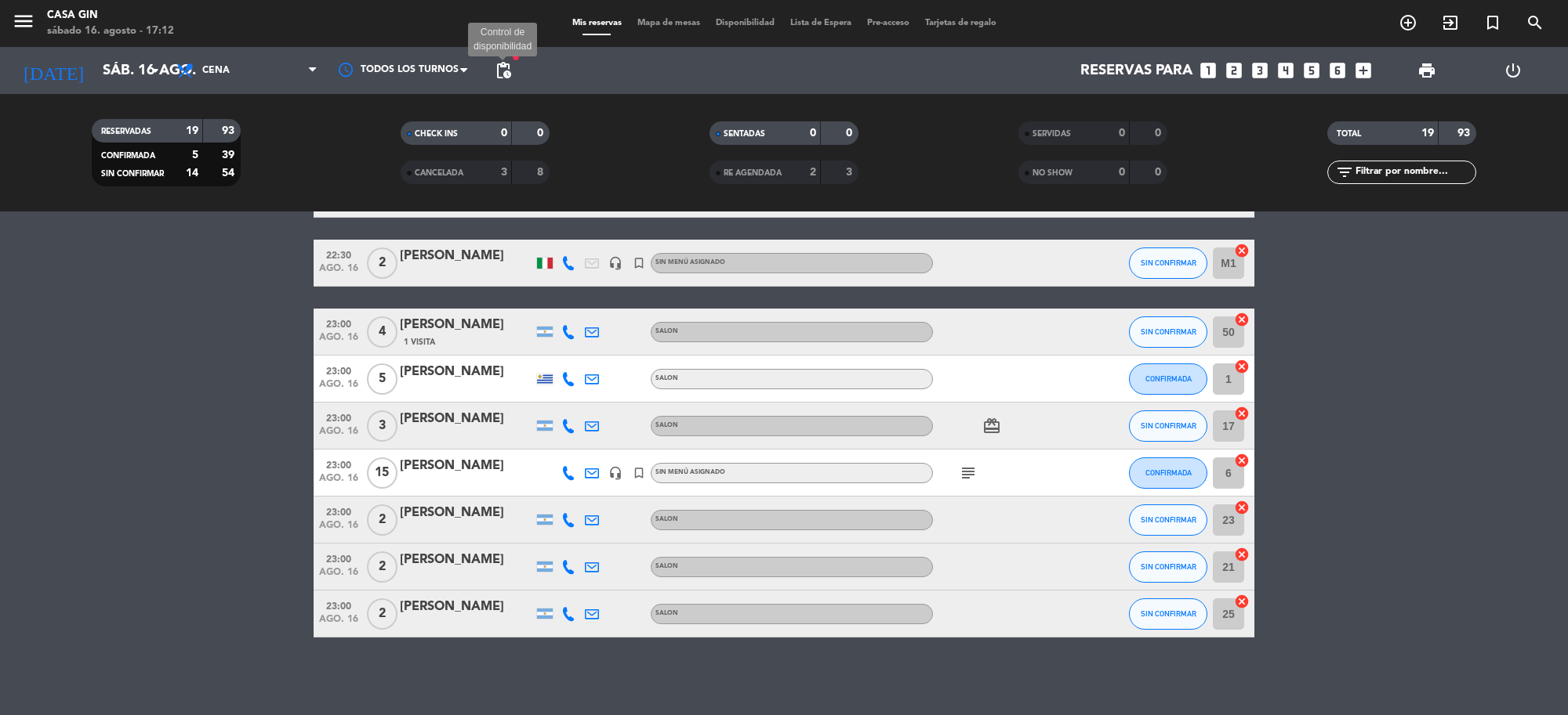
click at [507, 71] on span "pending_actions" at bounding box center [504, 70] width 19 height 19
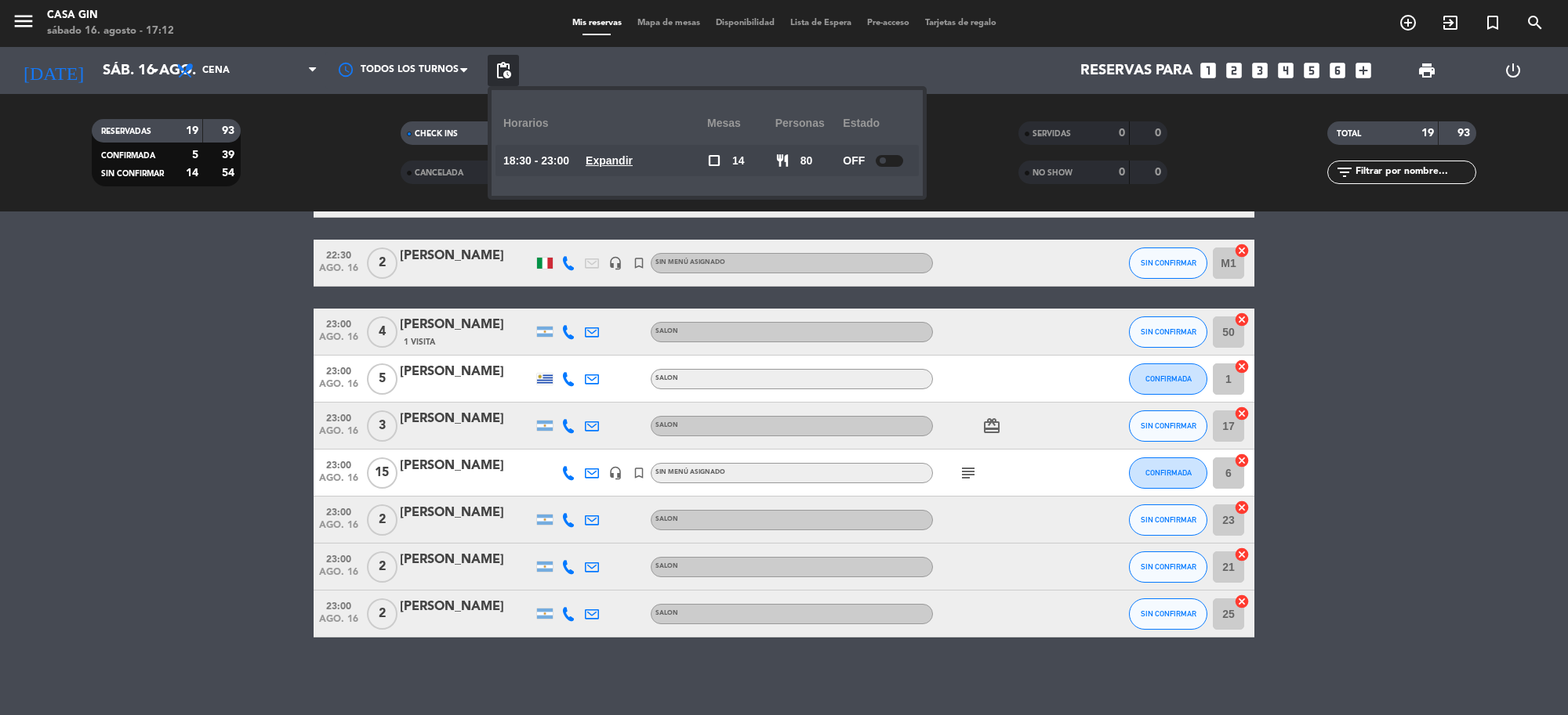
click at [507, 71] on span "pending_actions" at bounding box center [504, 70] width 19 height 19
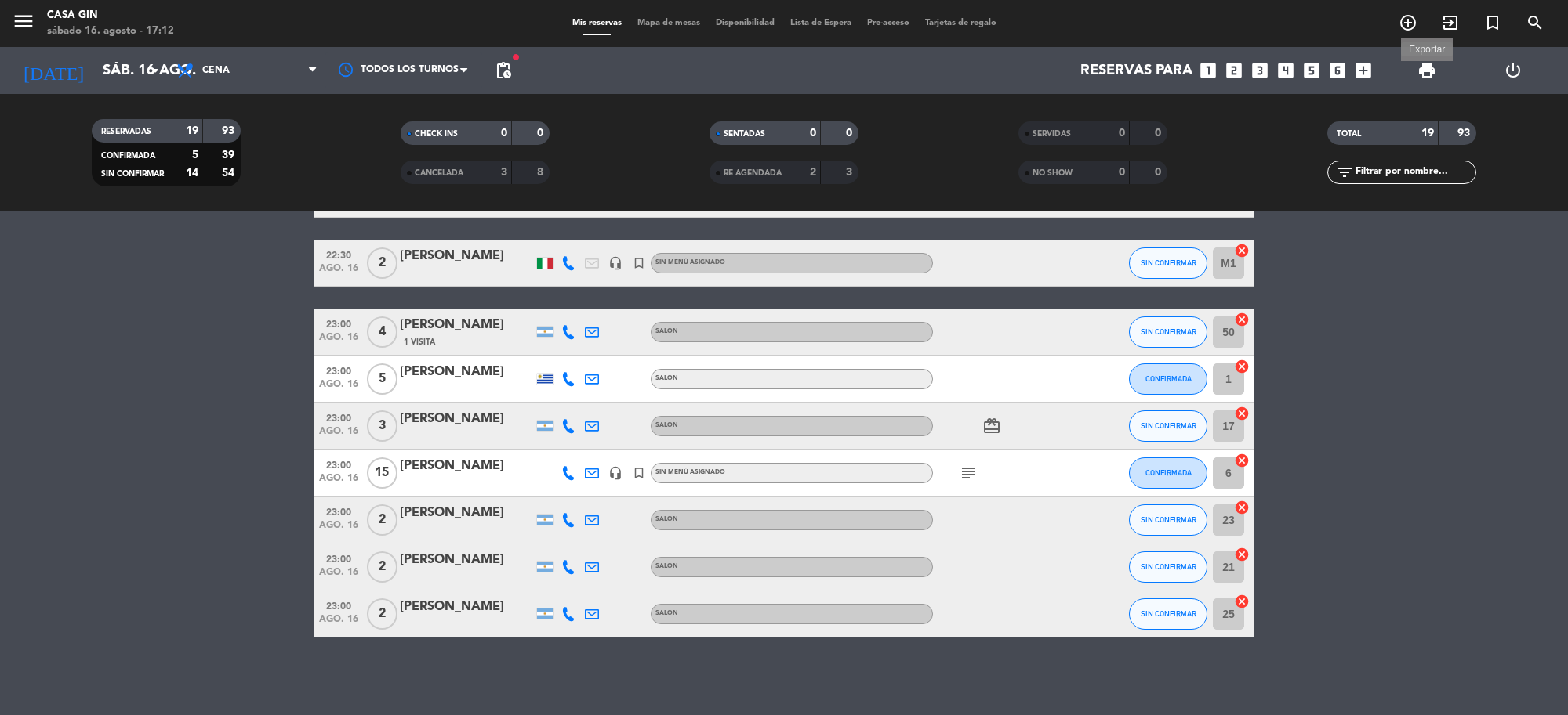
click at [1423, 73] on span "print" at bounding box center [1427, 70] width 19 height 19
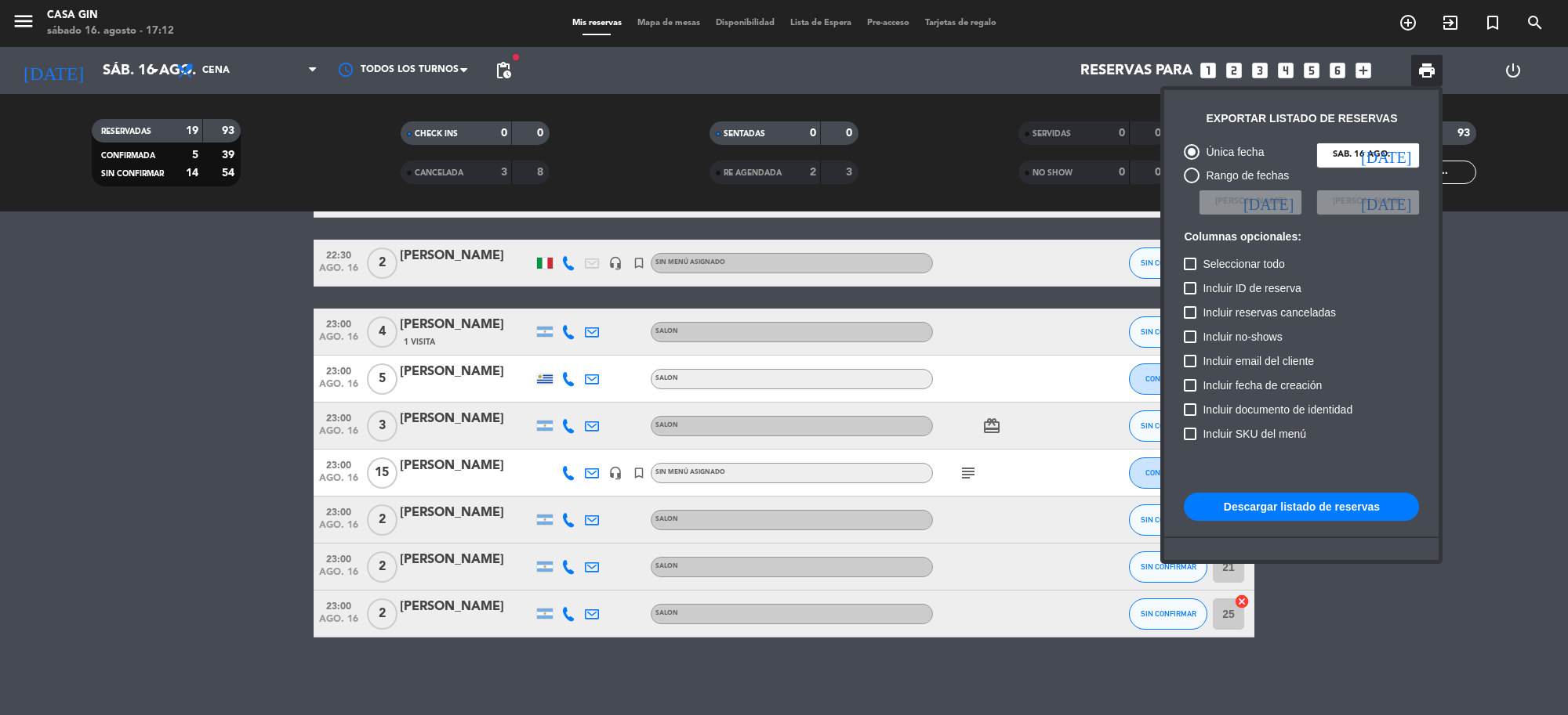
click at [1296, 498] on button "Descargar listado de reservas" at bounding box center [1301, 507] width 235 height 28
click at [1285, 496] on button "Descargar listado de reservas" at bounding box center [1301, 507] width 235 height 28
click at [171, 369] on div at bounding box center [784, 358] width 1568 height 715
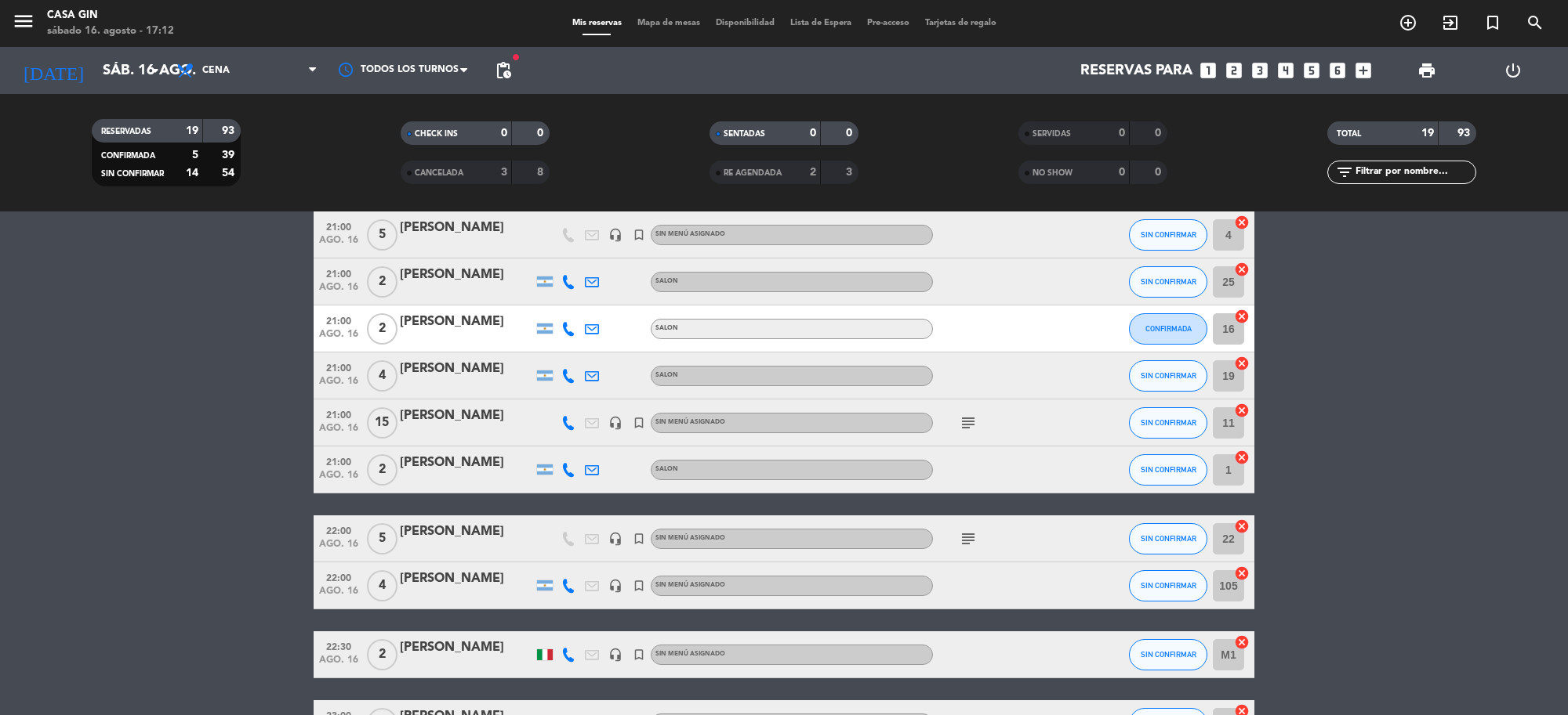
scroll to position [138, 0]
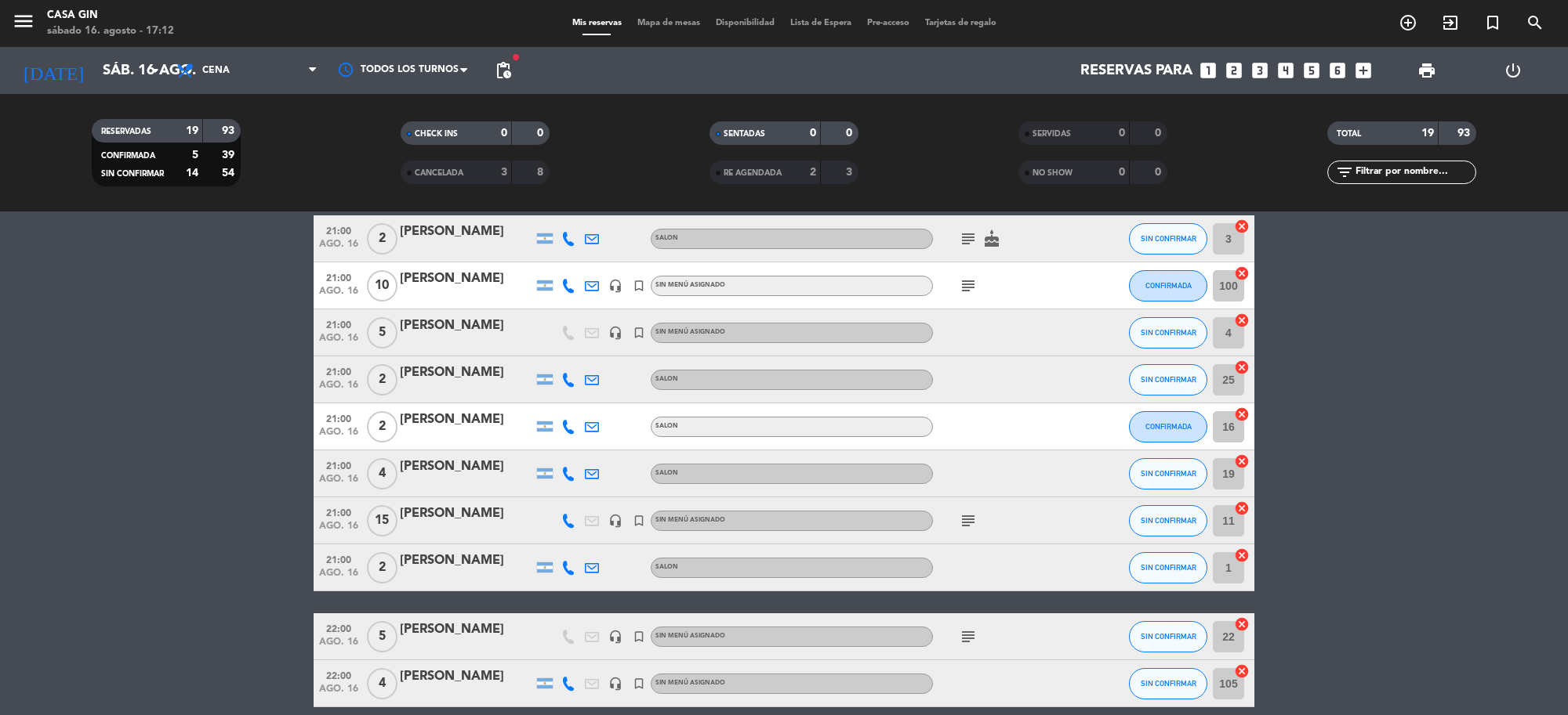
click at [572, 568] on icon at bounding box center [568, 568] width 14 height 14
click at [545, 535] on span "Copiar" at bounding box center [556, 541] width 33 height 16
drag, startPoint x: 494, startPoint y: 555, endPoint x: 392, endPoint y: 562, distance: 102.2
click at [392, 562] on div "21:00 [DATE] 2 [PERSON_NAME] [PHONE_NUMBER] Copiar content_paste | SALON SIN CO…" at bounding box center [784, 568] width 941 height 47
copy div "[PERSON_NAME]"
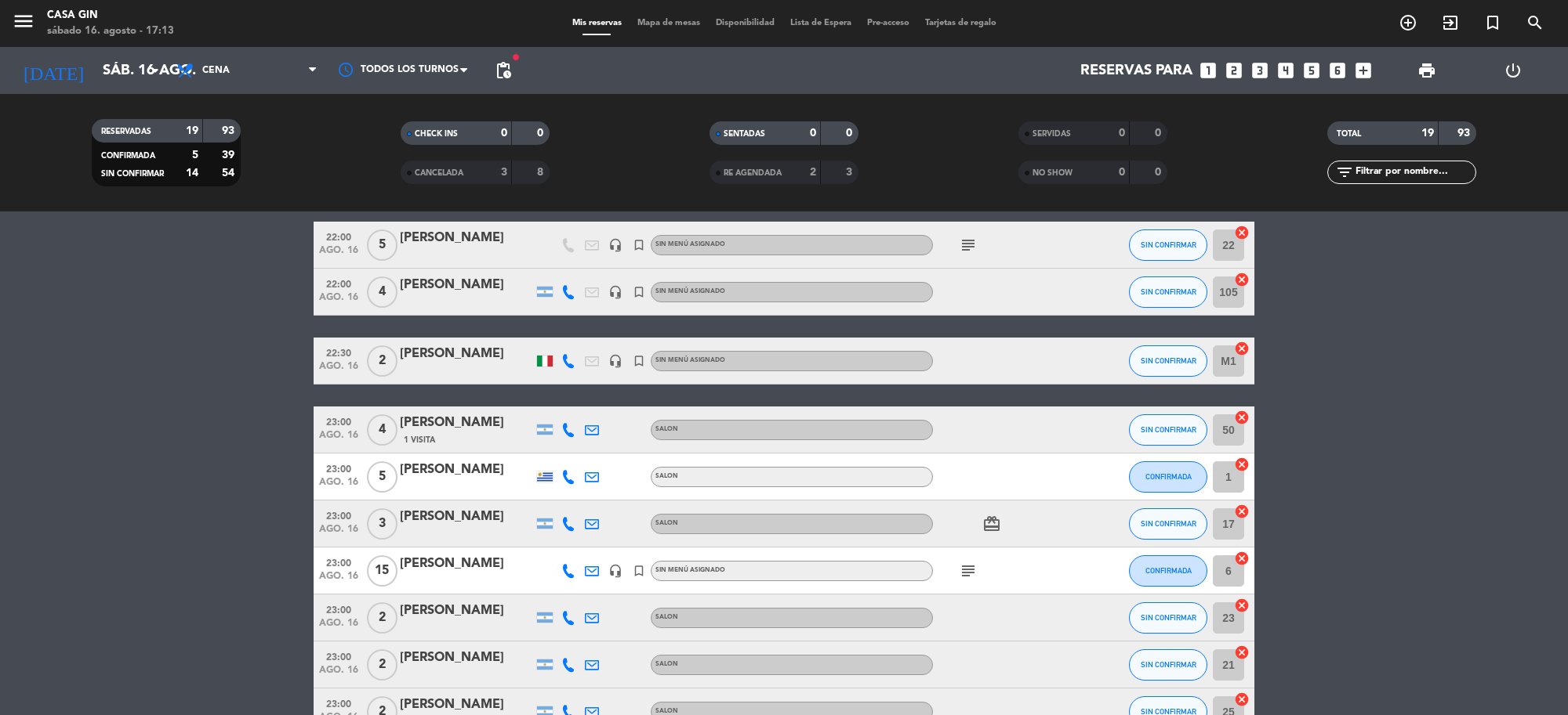
scroll to position [431, 0]
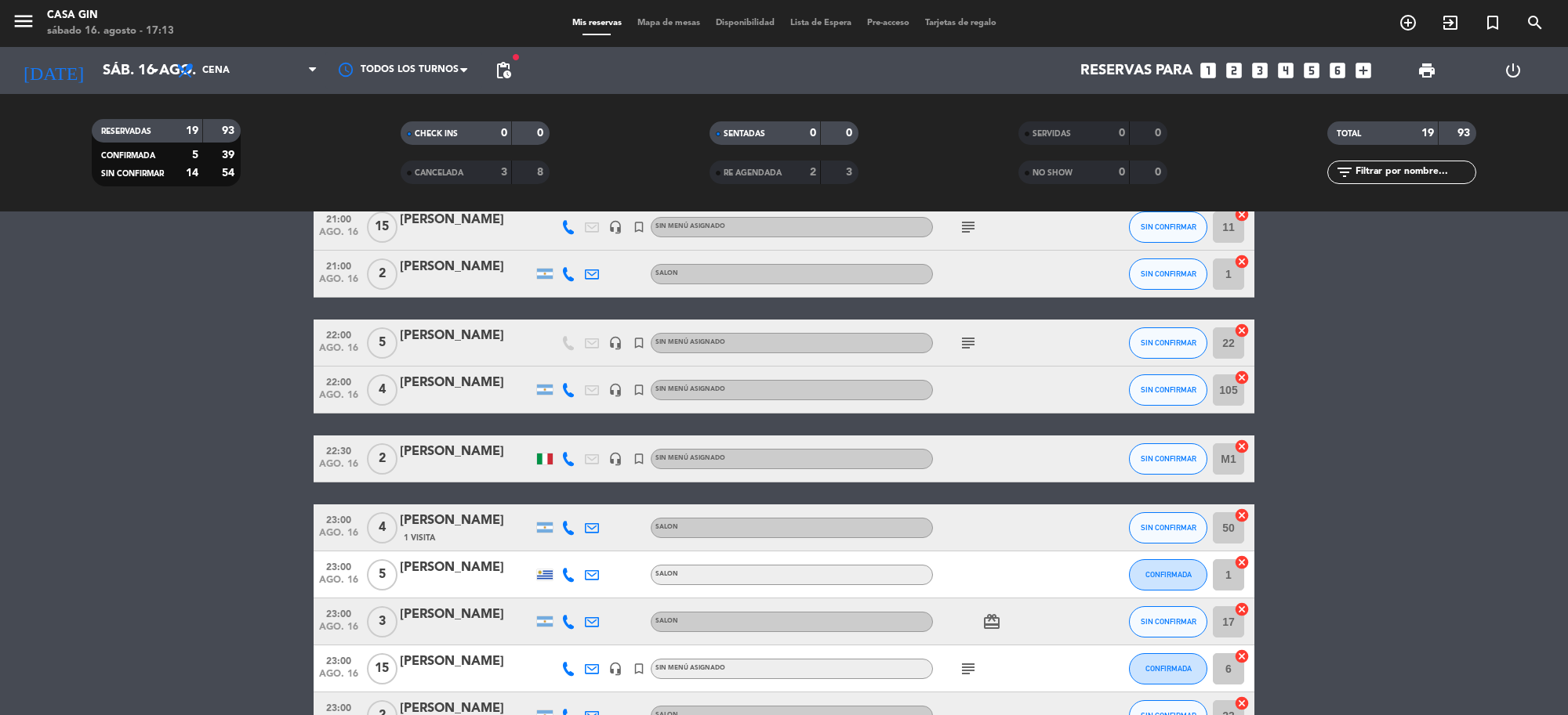
click at [968, 346] on icon "subject" at bounding box center [968, 343] width 19 height 19
click at [566, 389] on icon at bounding box center [568, 390] width 14 height 14
click at [564, 358] on button "Copiar content_paste" at bounding box center [553, 362] width 47 height 16
drag, startPoint x: 252, startPoint y: 378, endPoint x: 331, endPoint y: 373, distance: 79.2
click at [251, 378] on bookings-row "20:00 [DATE] 7 [PERSON_NAME] SALON subject CONFIRMADA 103 cancel 21:00 [DATE] 2…" at bounding box center [784, 343] width 1568 height 981
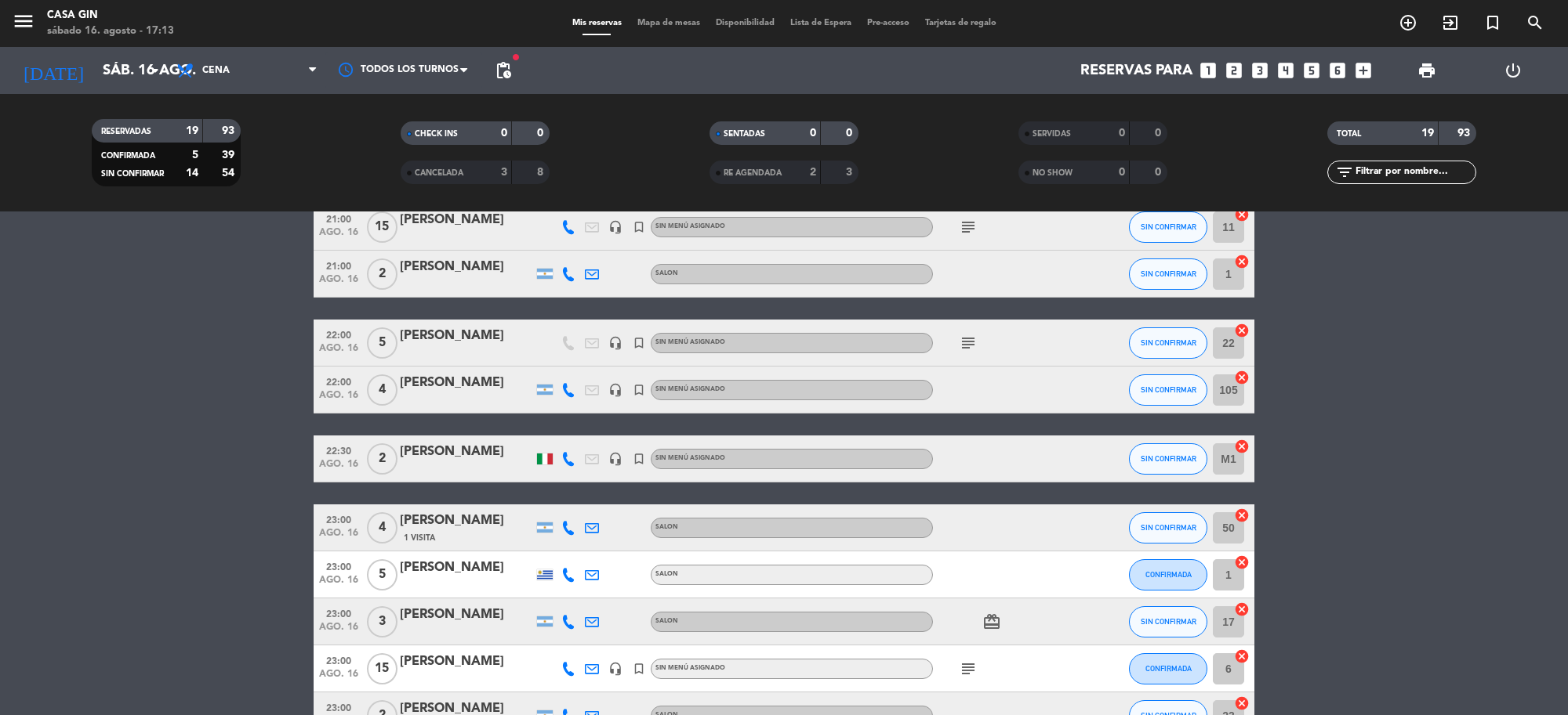
drag, startPoint x: 522, startPoint y: 373, endPoint x: 394, endPoint y: 378, distance: 128.1
click at [394, 378] on div "22:00 [DATE] 4 [PERSON_NAME] headset_mic turned_in_not Sin menú asignado SIN CO…" at bounding box center [784, 391] width 941 height 47
copy div "[PERSON_NAME]"
click at [568, 457] on icon at bounding box center [568, 459] width 14 height 14
click at [549, 432] on span "Copiar" at bounding box center [556, 431] width 33 height 16
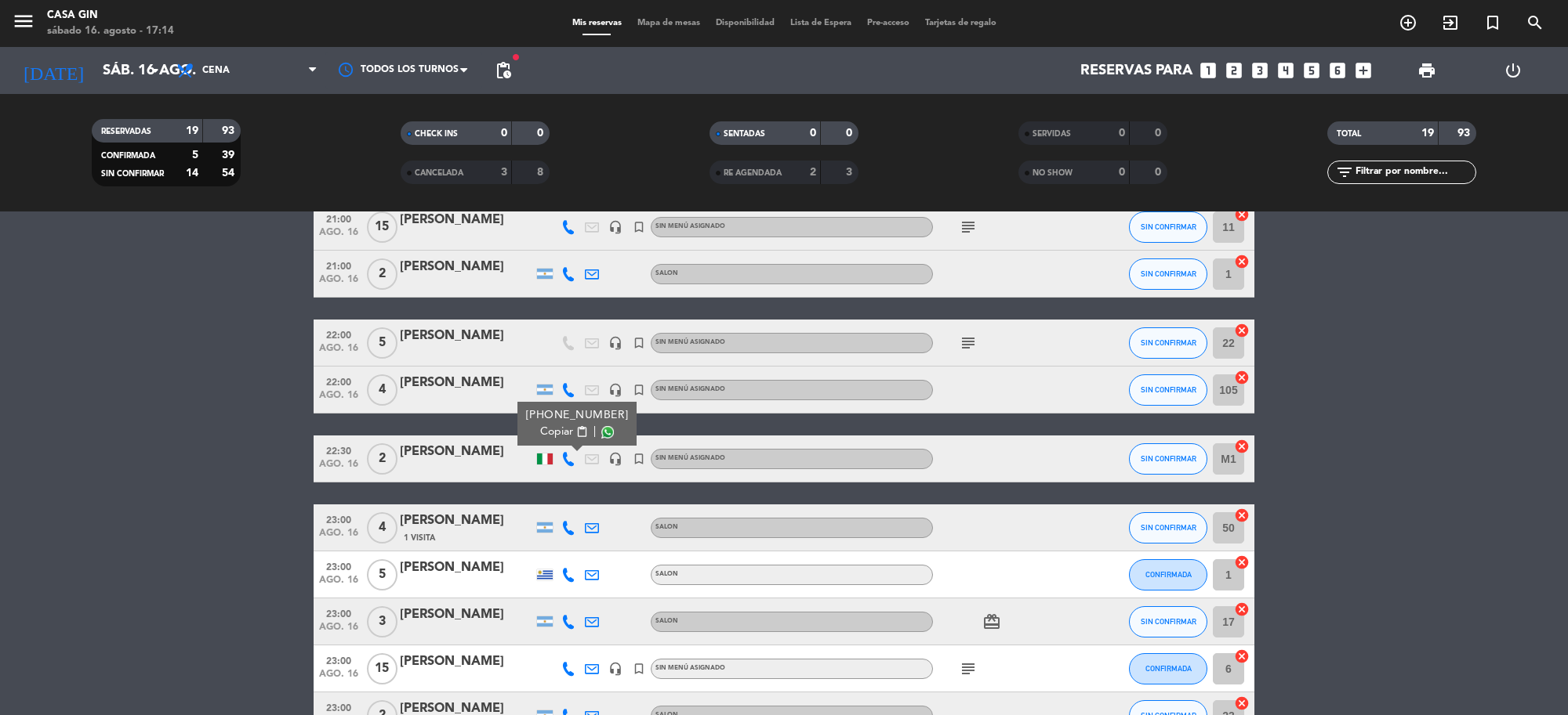
drag, startPoint x: 463, startPoint y: 440, endPoint x: 394, endPoint y: 448, distance: 69.5
click at [394, 448] on div "22:30 [DATE] 2 [PERSON_NAME] [PHONE_NUMBER] Copiar content_paste | headset_mic …" at bounding box center [784, 459] width 941 height 47
copy div "[PERSON_NAME]"
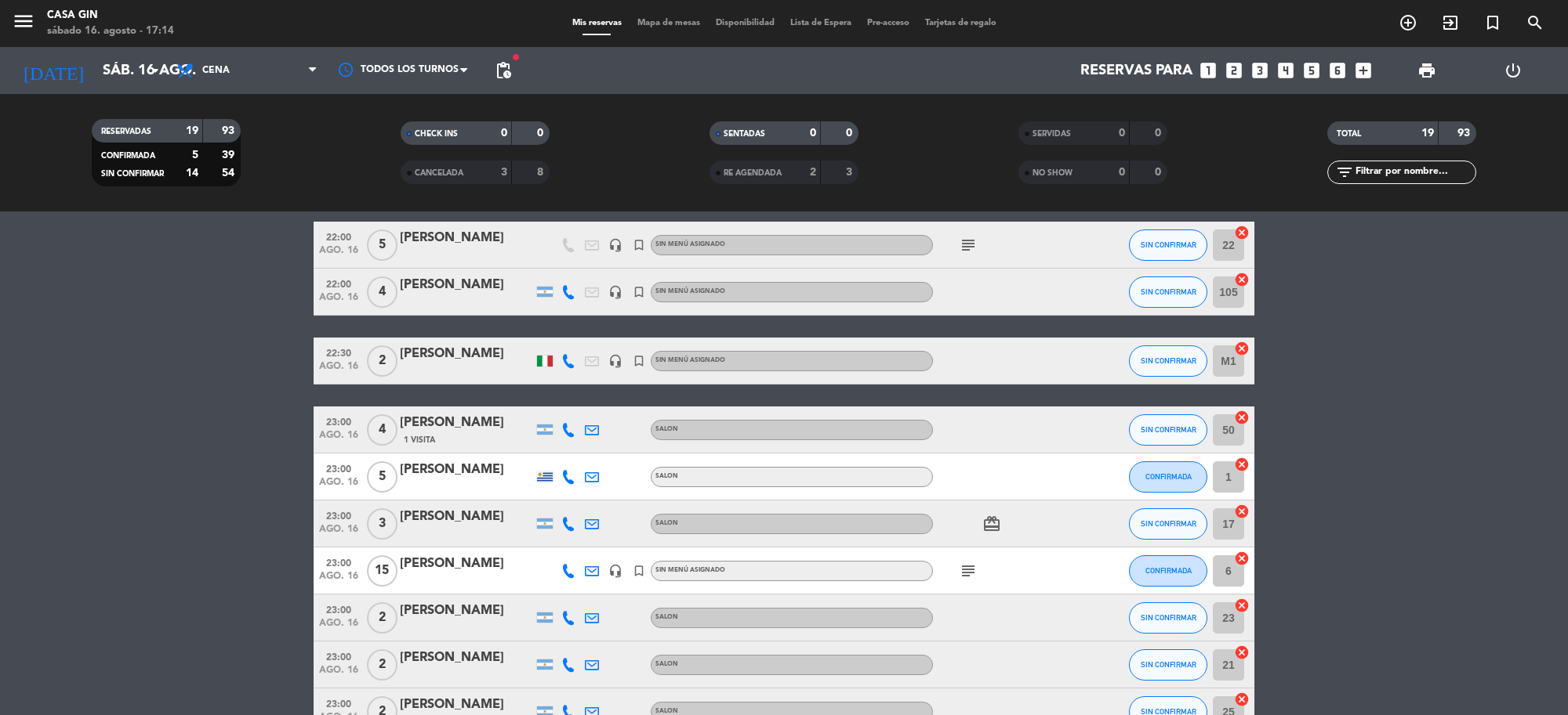
scroll to position [627, 0]
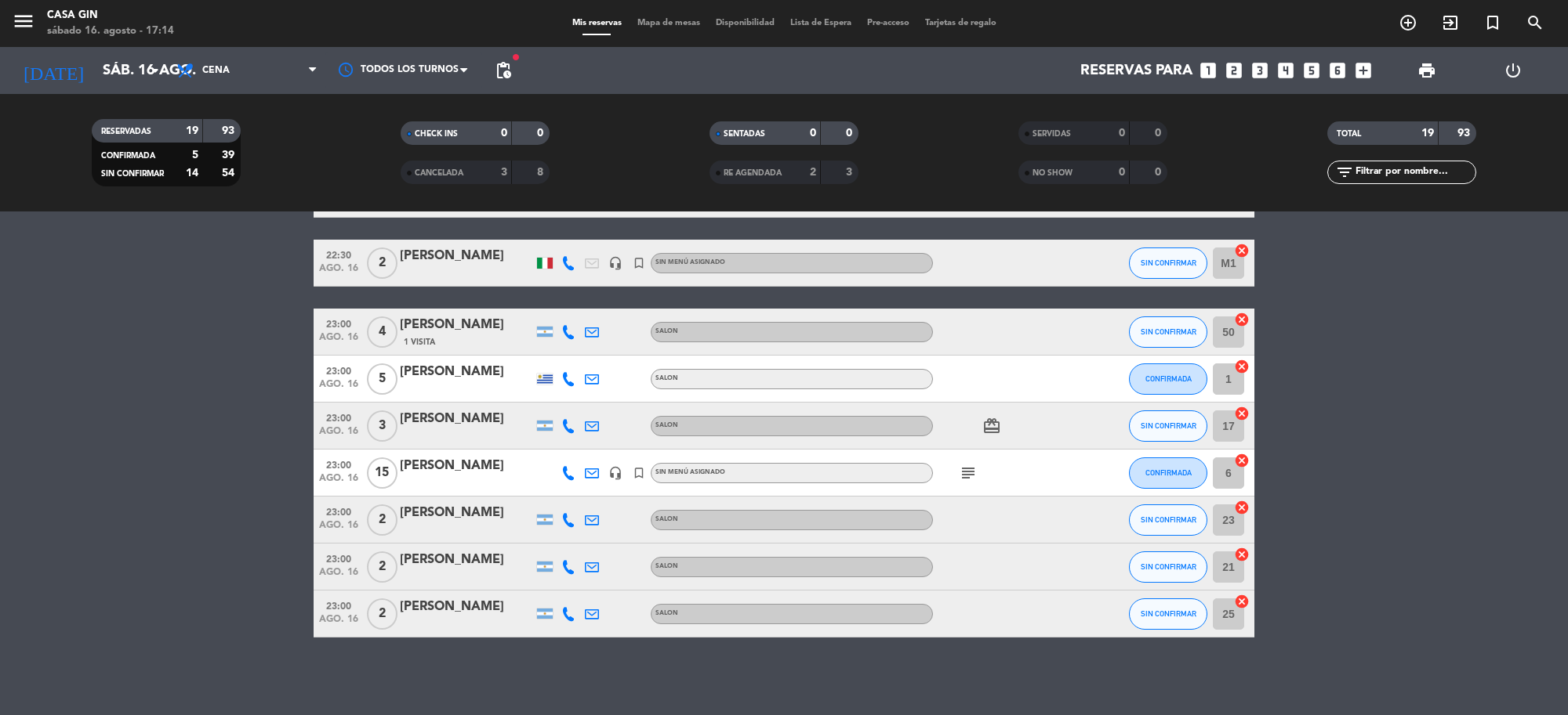
click at [571, 333] on icon at bounding box center [568, 332] width 14 height 14
click at [553, 303] on span "Copiar" at bounding box center [556, 304] width 33 height 16
drag, startPoint x: 487, startPoint y: 314, endPoint x: 397, endPoint y: 322, distance: 90.4
click at [397, 322] on div "23:00 [DATE] 4 [PERSON_NAME] 1 Visita [PHONE_NUMBER] Copiar content_paste | SAL…" at bounding box center [784, 333] width 941 height 47
copy div "[PERSON_NAME]"
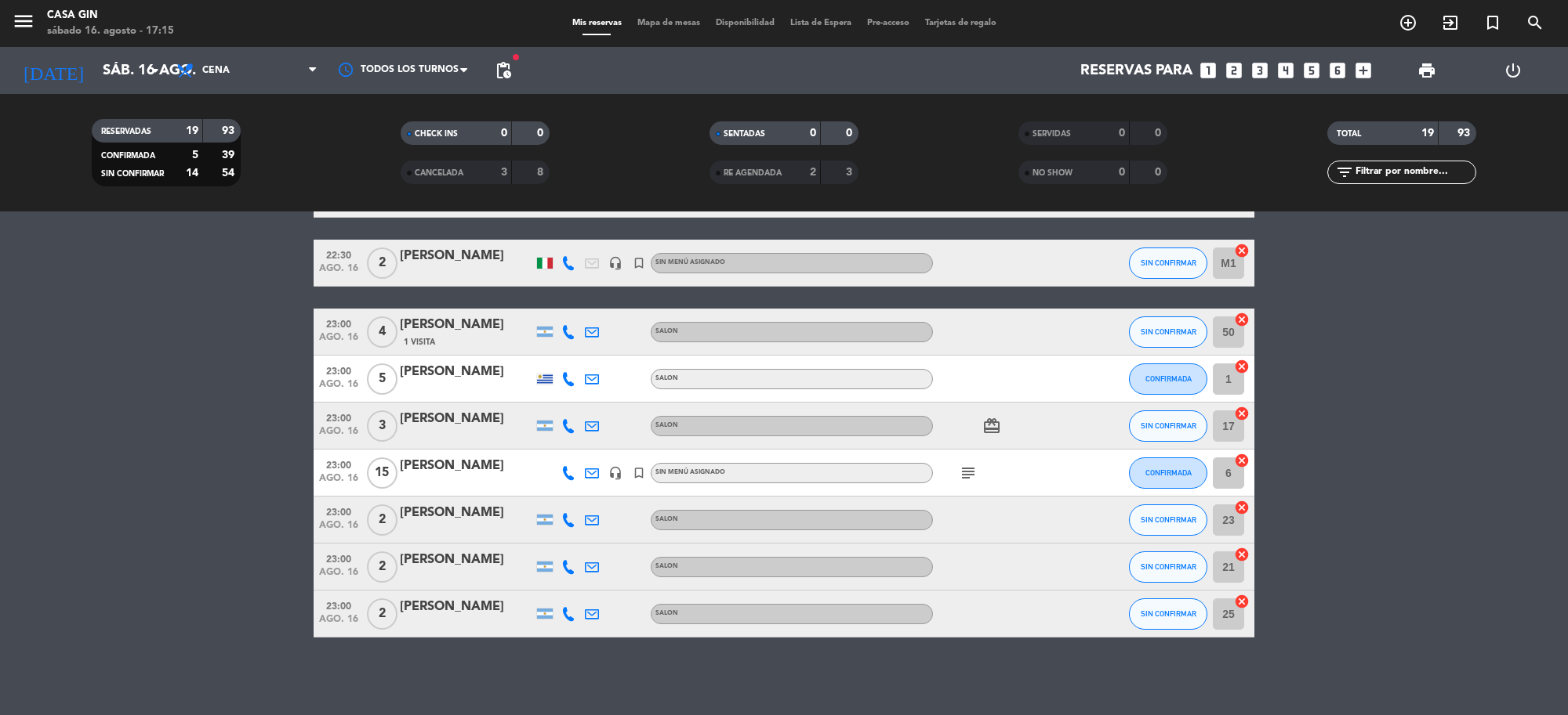
click at [568, 381] on icon at bounding box center [568, 379] width 14 height 14
click at [546, 346] on span "Copiar" at bounding box center [560, 352] width 33 height 16
drag, startPoint x: 499, startPoint y: 361, endPoint x: 397, endPoint y: 361, distance: 102.0
click at [397, 361] on div "23:00 [DATE] 5 [PERSON_NAME] [PHONE_NUMBER] Copiar content_paste | SALON CONFIR…" at bounding box center [784, 379] width 941 height 47
copy div "[PERSON_NAME]"
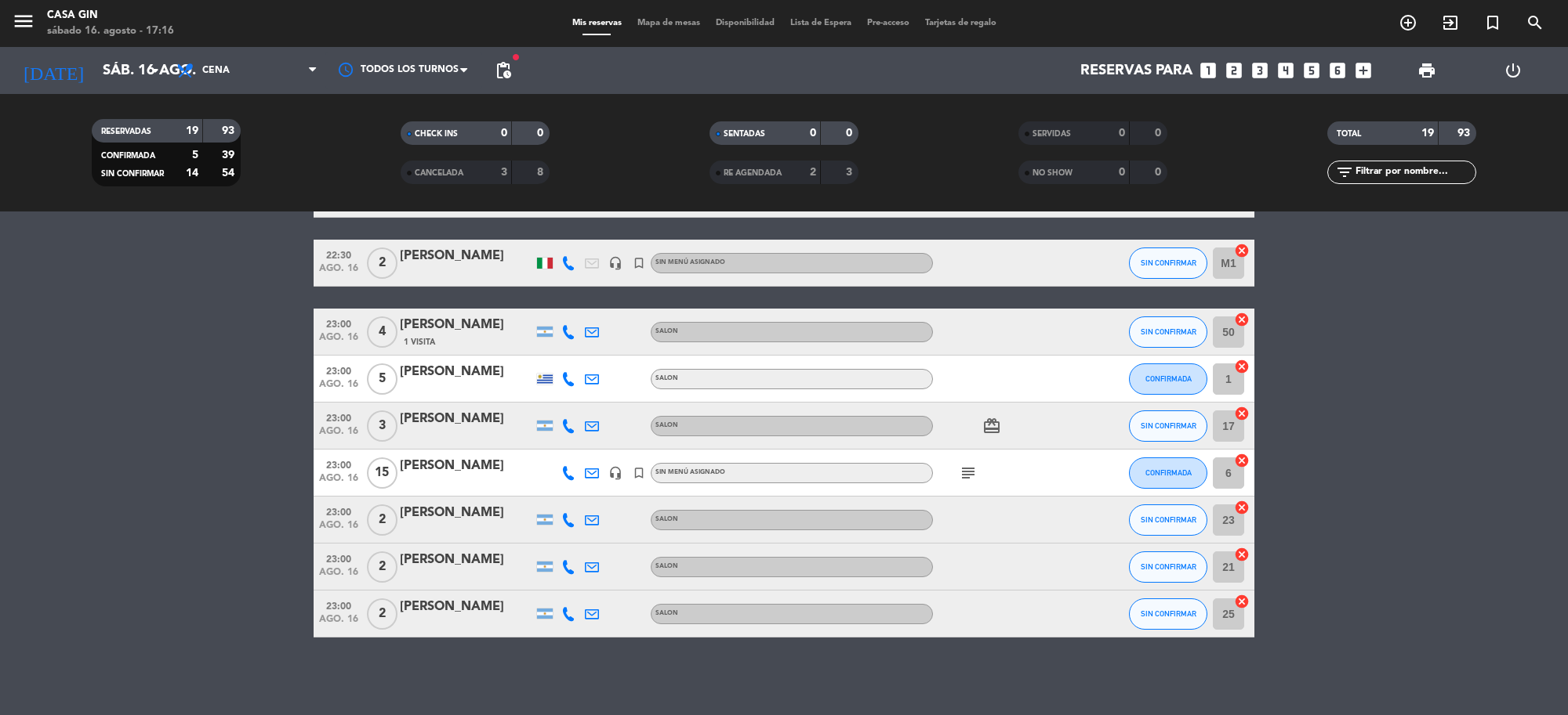
click at [564, 424] on icon at bounding box center [568, 426] width 14 height 14
click at [550, 399] on span "Copiar" at bounding box center [556, 398] width 33 height 16
drag, startPoint x: 511, startPoint y: 402, endPoint x: 397, endPoint y: 406, distance: 114.1
click at [397, 406] on div "23:00 [DATE] 3 [PERSON_NAME] [PHONE_NUMBER] Copiar content_paste | SALON card_g…" at bounding box center [784, 427] width 941 height 47
copy div "[PERSON_NAME]"
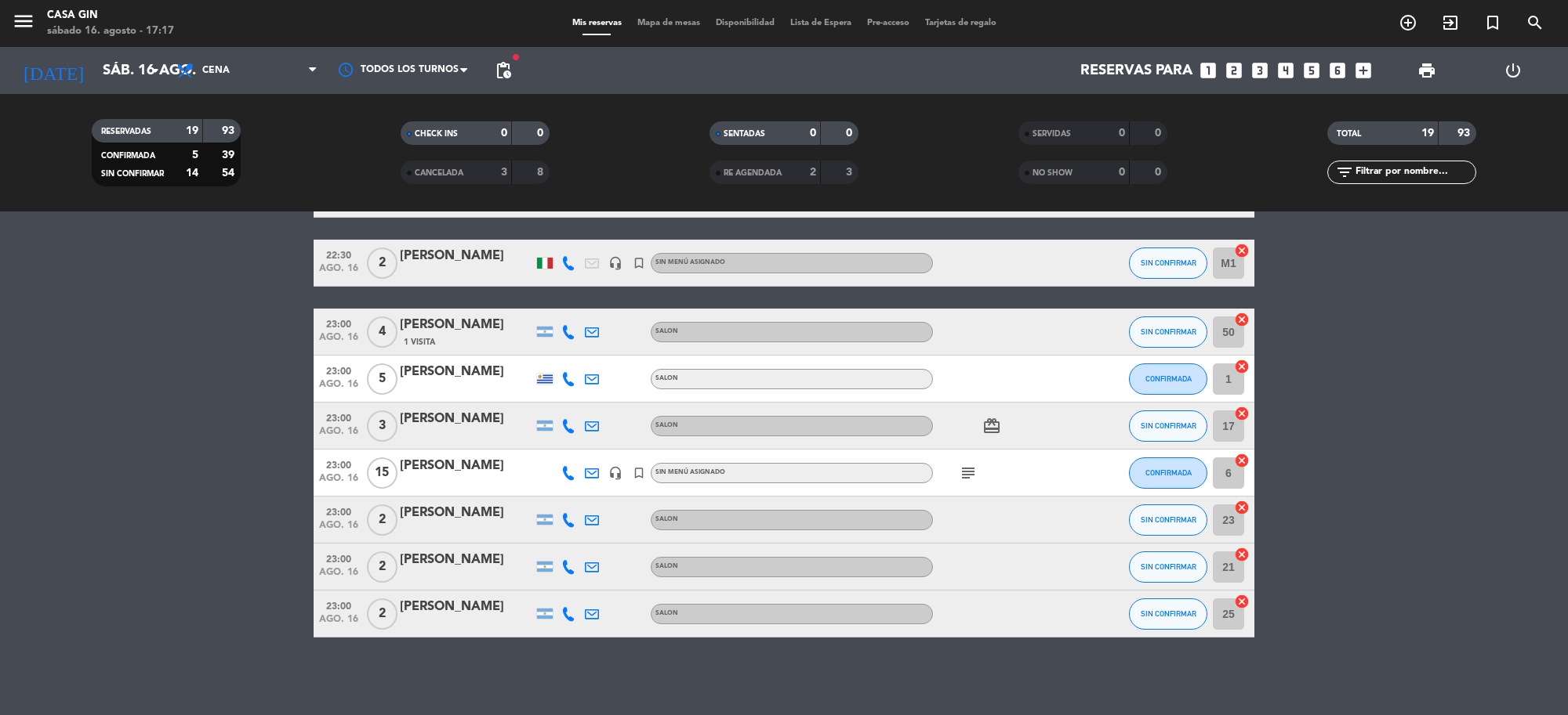
click at [568, 520] on icon at bounding box center [568, 520] width 14 height 14
click at [546, 491] on span "Copiar" at bounding box center [556, 493] width 33 height 16
drag, startPoint x: 510, startPoint y: 505, endPoint x: 398, endPoint y: 511, distance: 112.2
click at [398, 511] on div "23:00 [DATE] 2 [PERSON_NAME] [PHONE_NUMBER] Copiar content_paste | SALON SIN CO…" at bounding box center [784, 521] width 941 height 47
click at [571, 564] on icon at bounding box center [568, 567] width 14 height 14
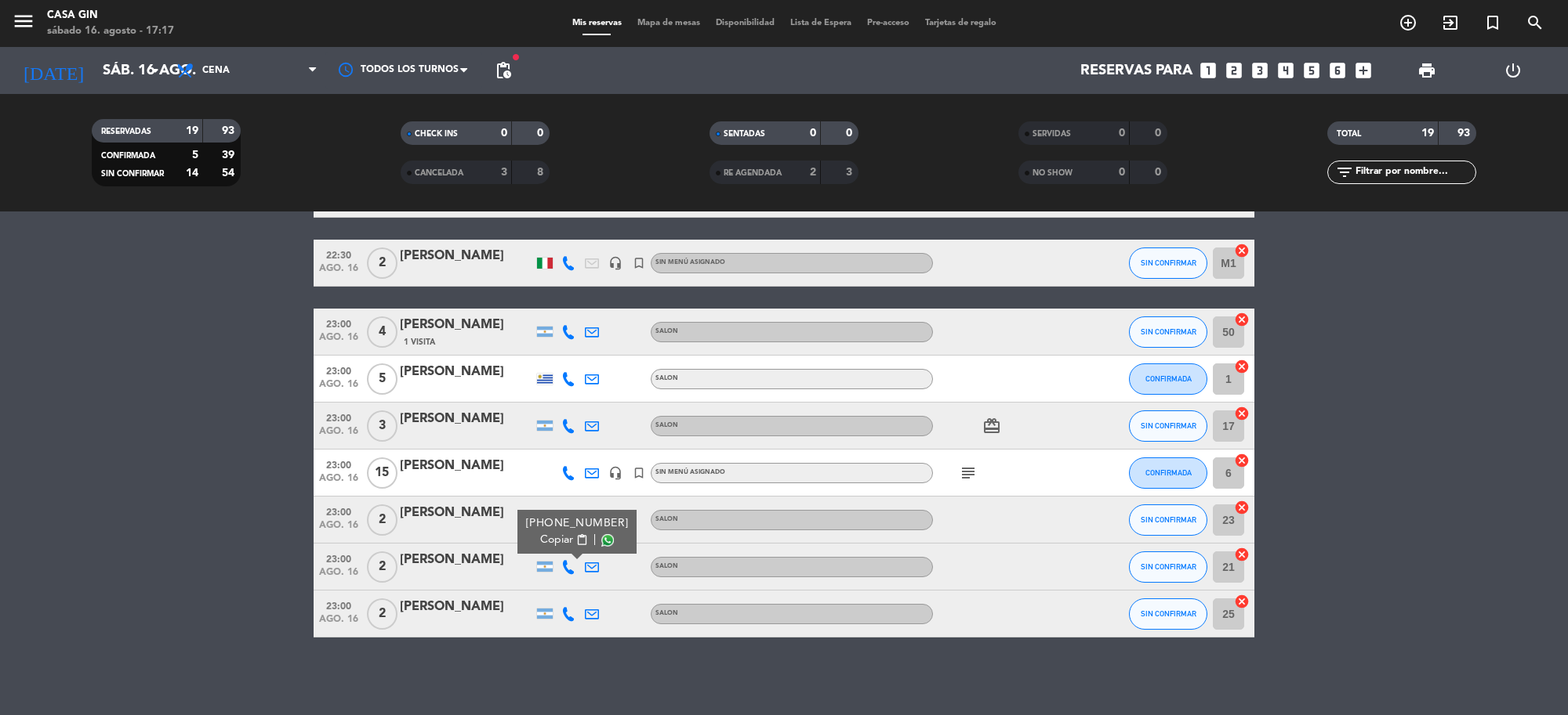
click at [562, 541] on span "Copiar" at bounding box center [556, 540] width 33 height 16
drag, startPoint x: 504, startPoint y: 549, endPoint x: 392, endPoint y: 547, distance: 112.0
click at [392, 547] on div "23:00 [DATE] 2 [PERSON_NAME] [PHONE_NUMBER] Copiar content_paste | SALON SIN CO…" at bounding box center [784, 568] width 941 height 47
click at [568, 609] on icon at bounding box center [568, 614] width 14 height 14
click at [548, 584] on span "Copiar" at bounding box center [556, 587] width 33 height 16
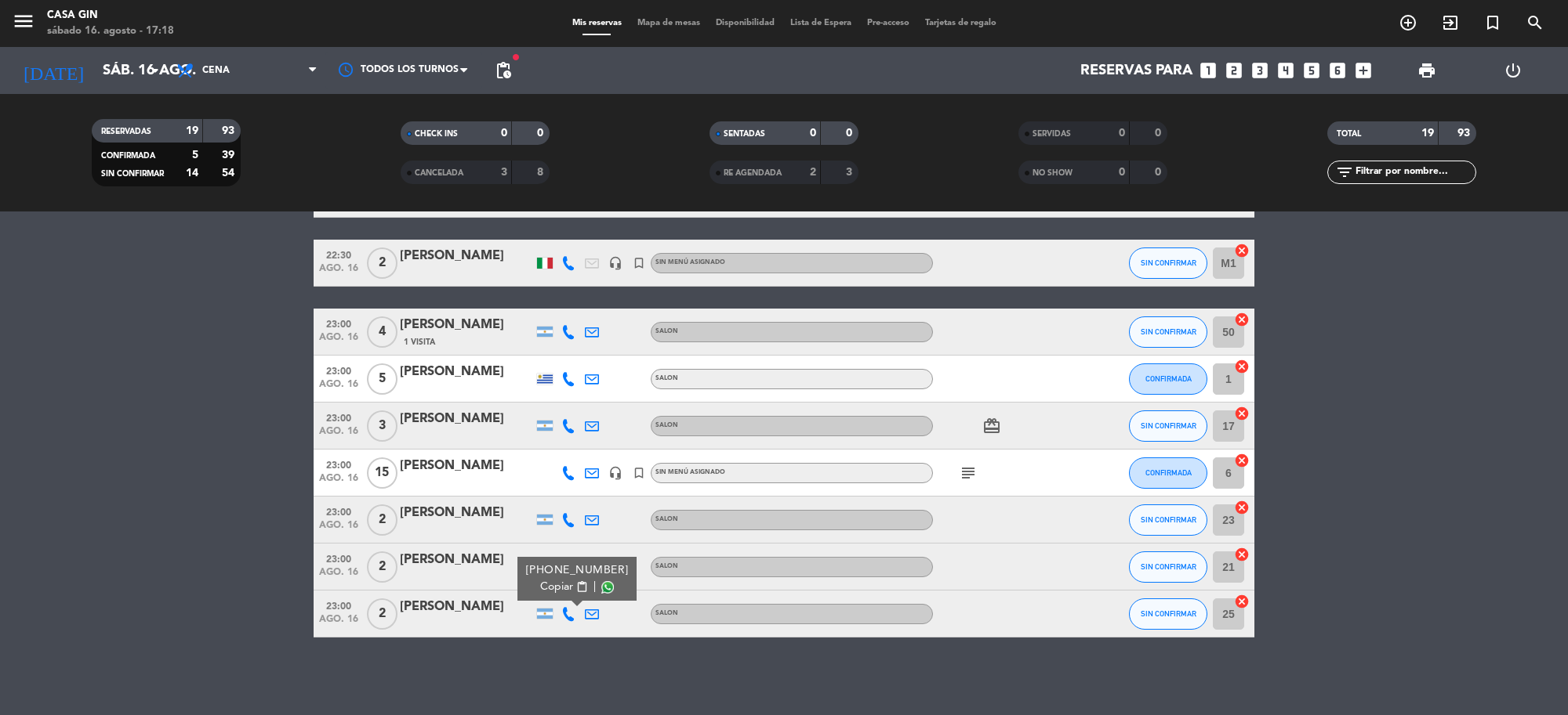
drag, startPoint x: 494, startPoint y: 594, endPoint x: 260, endPoint y: 557, distance: 236.9
click at [394, 597] on div "23:00 [DATE] 2 [PERSON_NAME] [PHONE_NUMBER] Copiar content_paste | SALON SIN CO…" at bounding box center [784, 614] width 941 height 47
click at [206, 543] on bookings-row "20:00 [DATE] 7 [PERSON_NAME] SALON subject CONFIRMADA 103 cancel 21:00 [DATE] 2…" at bounding box center [784, 147] width 1568 height 981
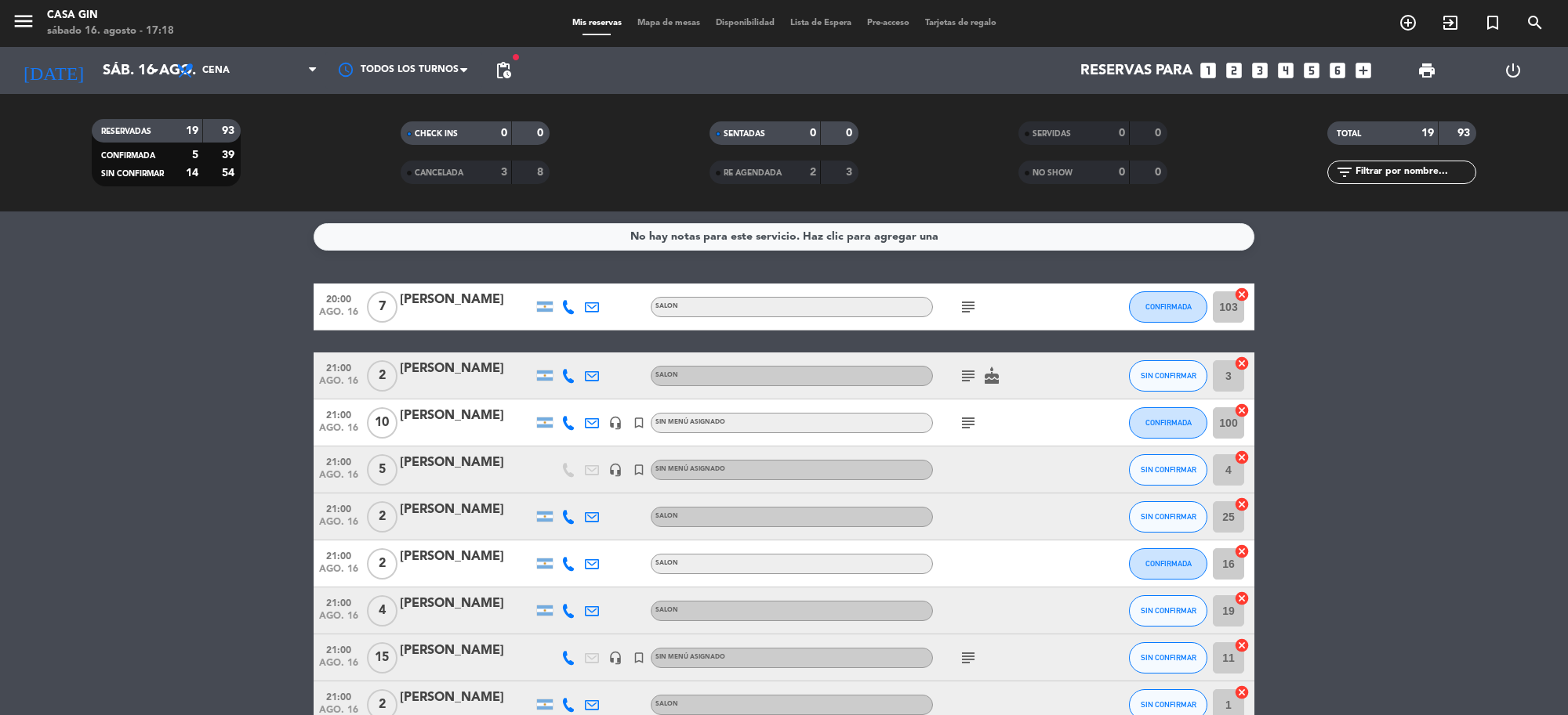
scroll to position [588, 0]
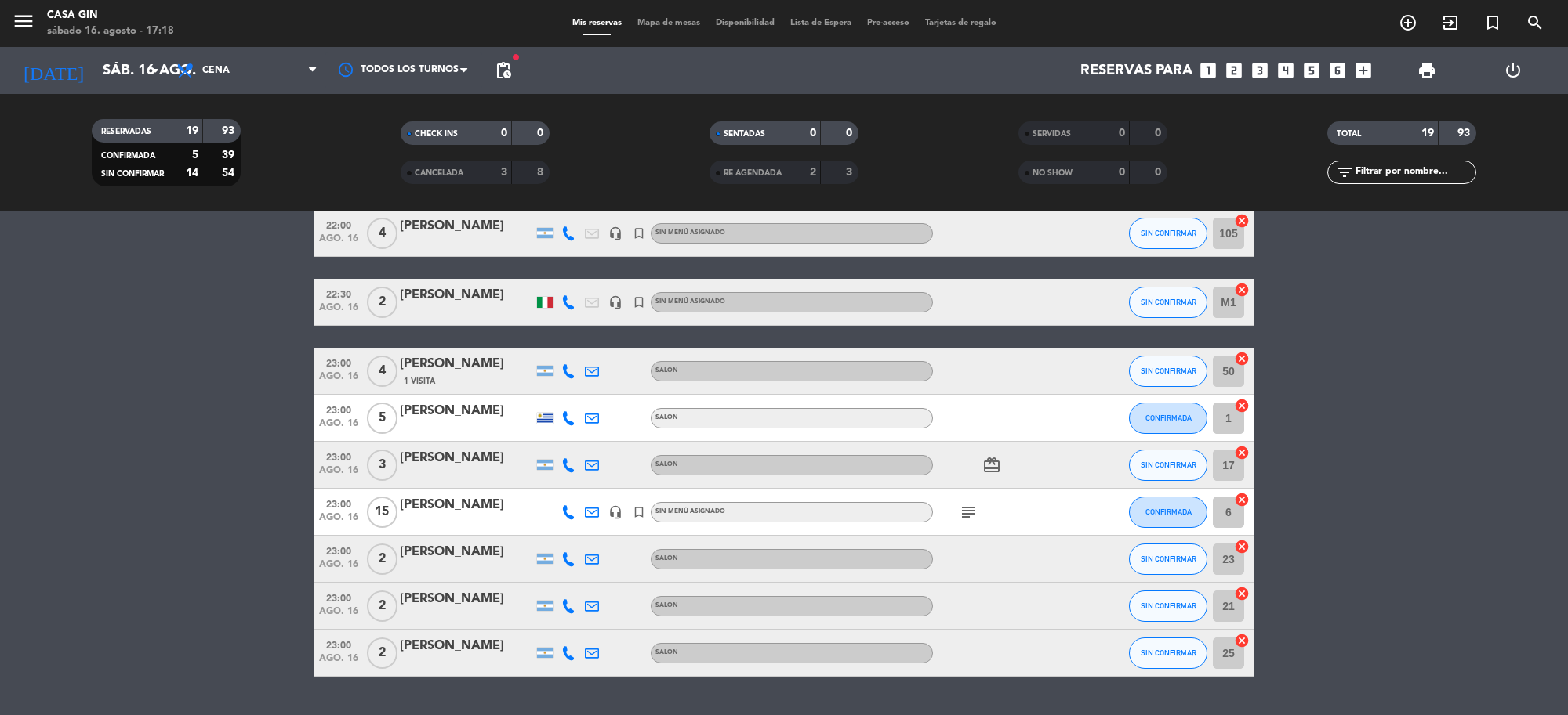
click at [569, 648] on icon at bounding box center [568, 653] width 14 height 14
click at [555, 625] on span "Copiar" at bounding box center [556, 626] width 33 height 16
